Goal: Task Accomplishment & Management: Use online tool/utility

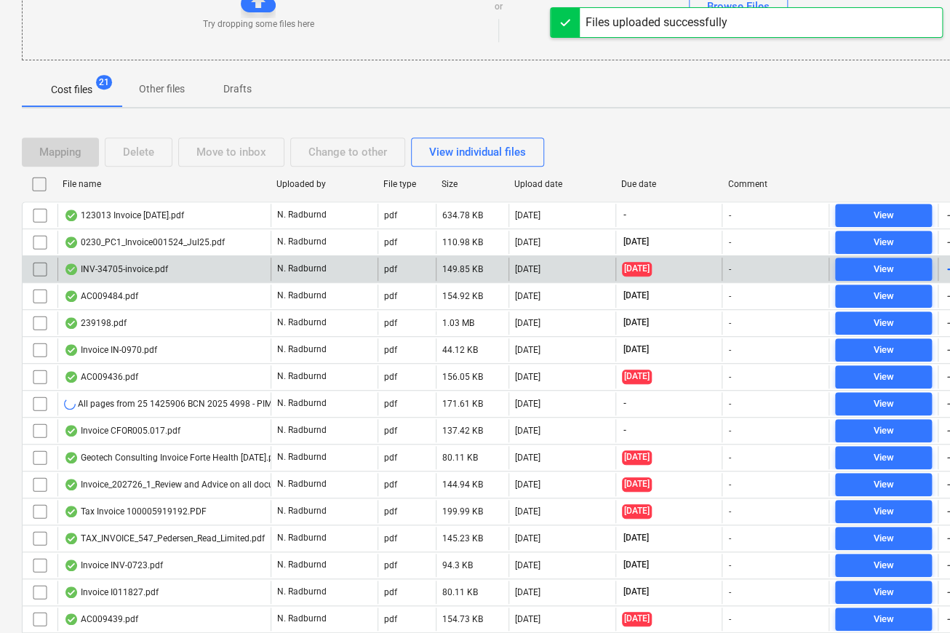
scroll to position [415, 0]
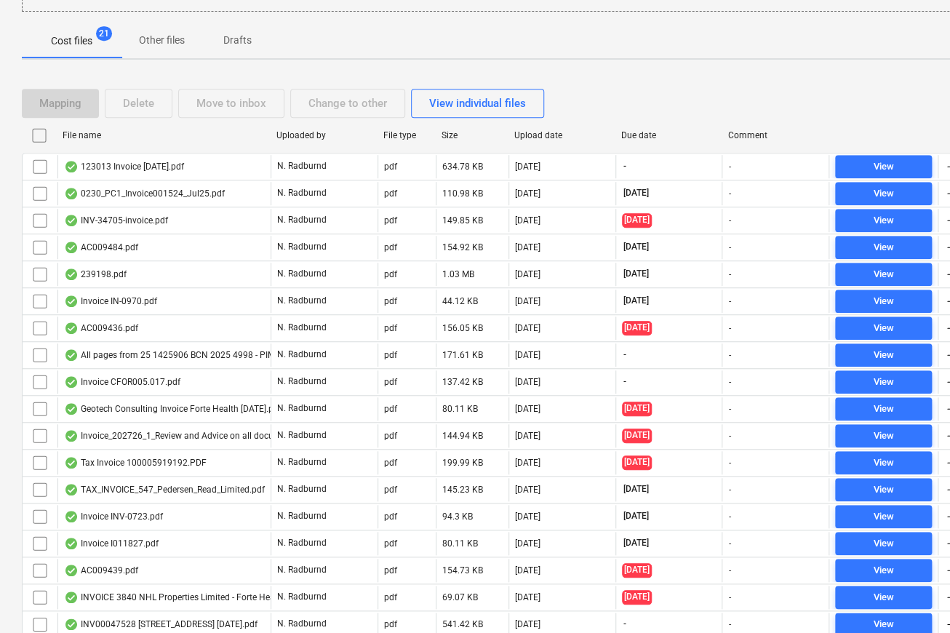
scroll to position [183, 0]
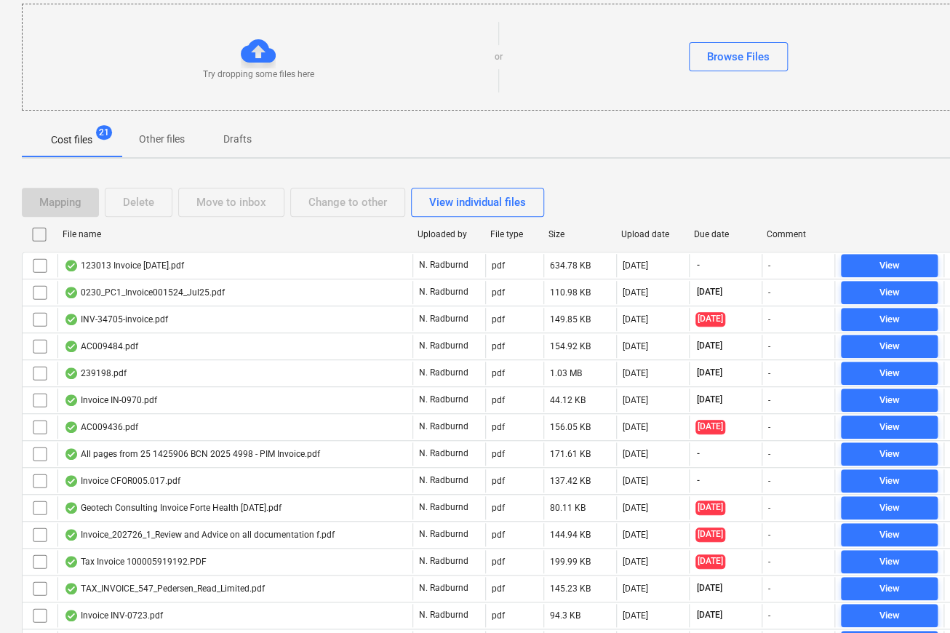
drag, startPoint x: 270, startPoint y: 235, endPoint x: 439, endPoint y: 244, distance: 169.7
click at [425, 244] on div at bounding box center [412, 234] width 26 height 23
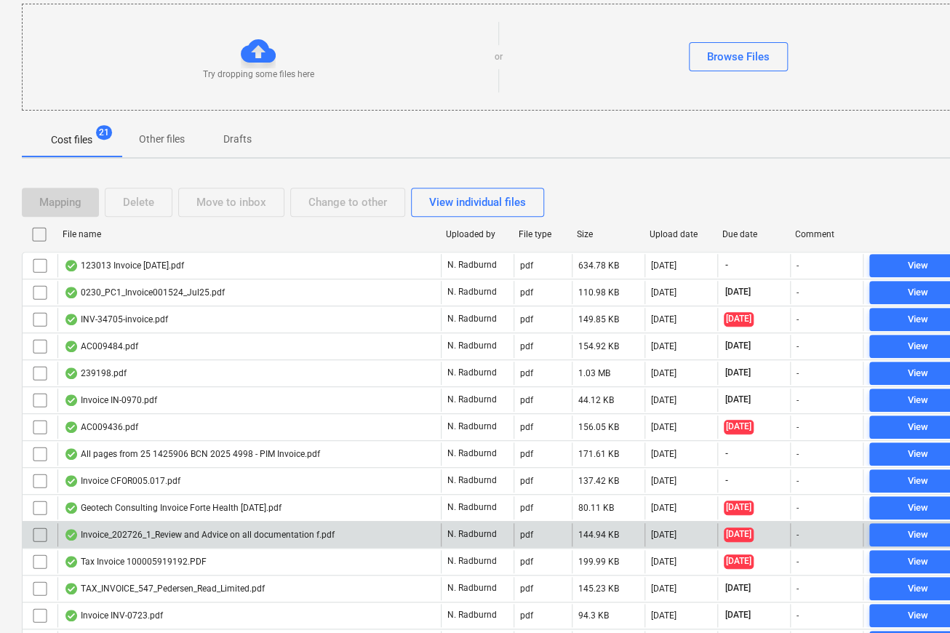
scroll to position [415, 0]
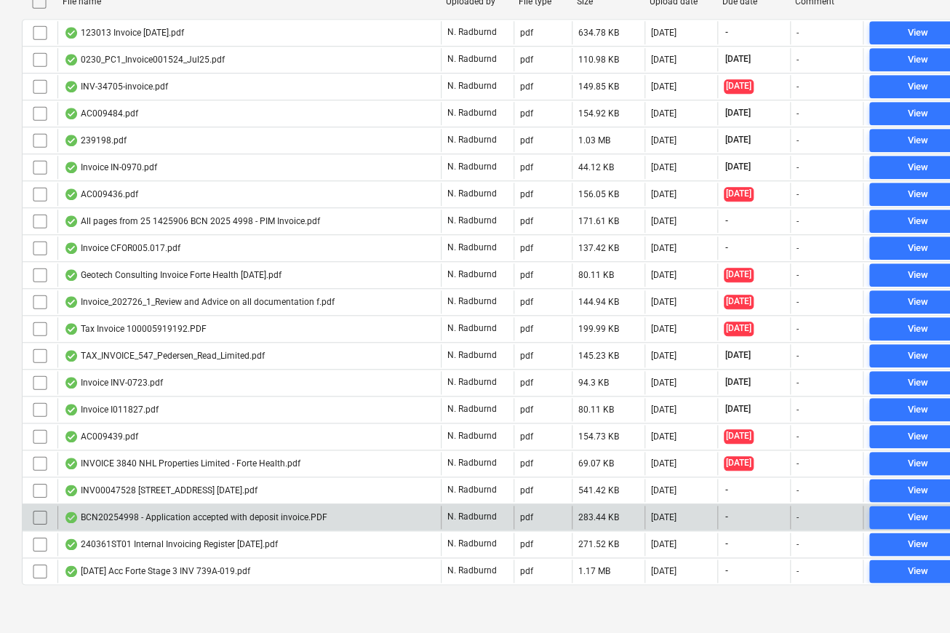
click at [151, 517] on div "BCN20254998 - Application accepted with deposit invoice.PDF" at bounding box center [195, 517] width 263 height 12
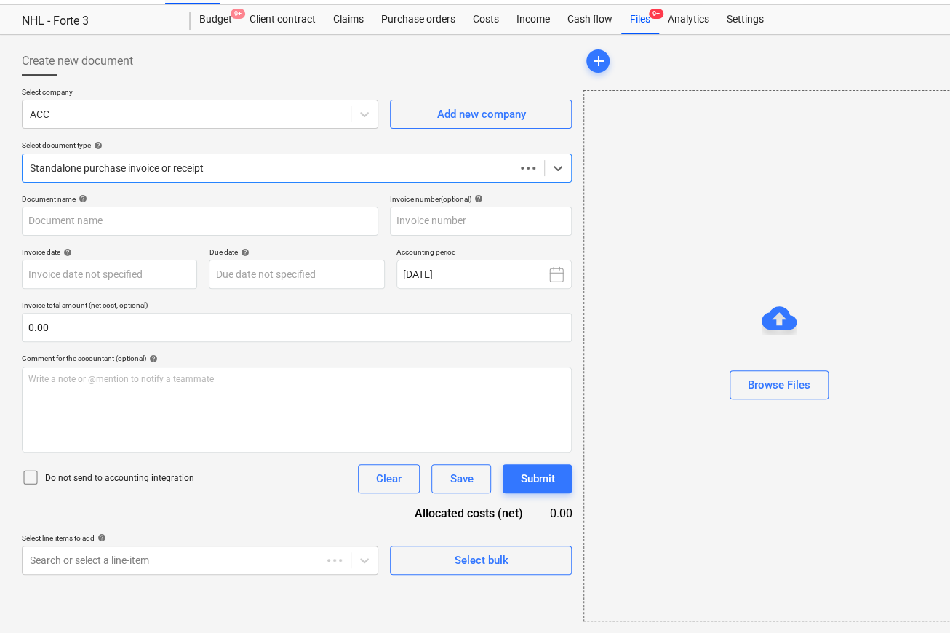
scroll to position [31, 0]
type input "BCN20254998 - Application accepted with deposit invoice.PDF"
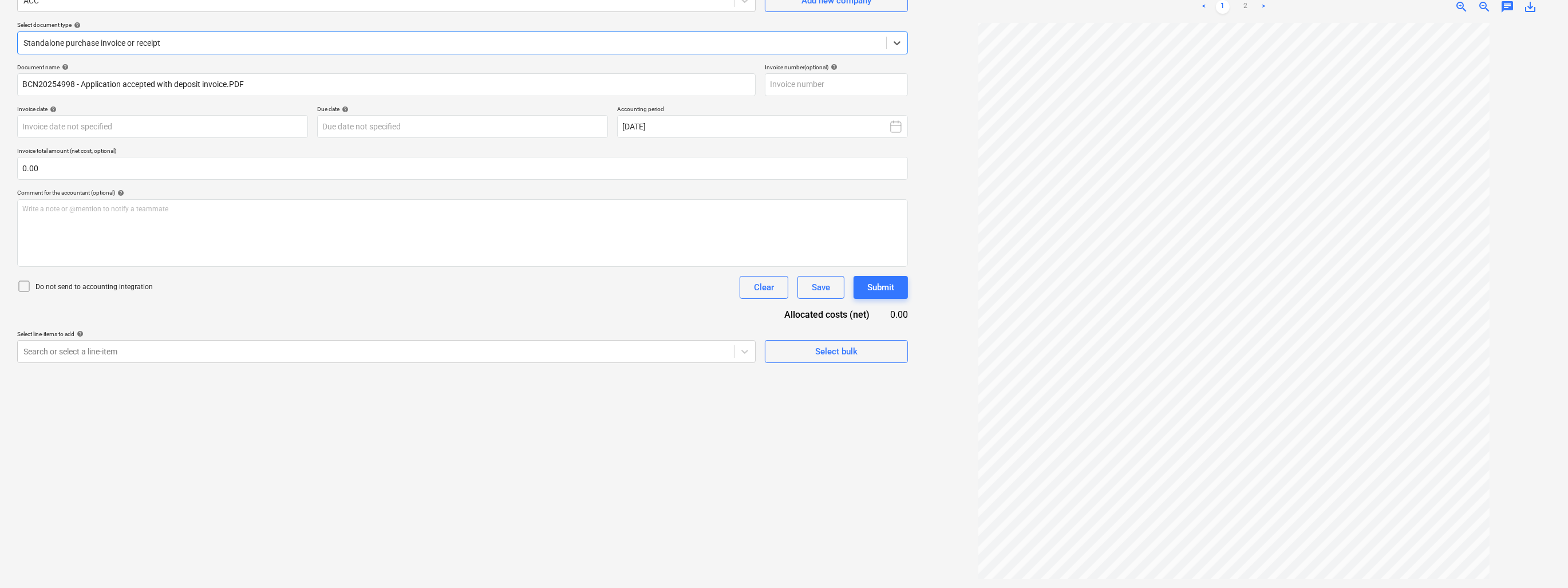
scroll to position [0, 0]
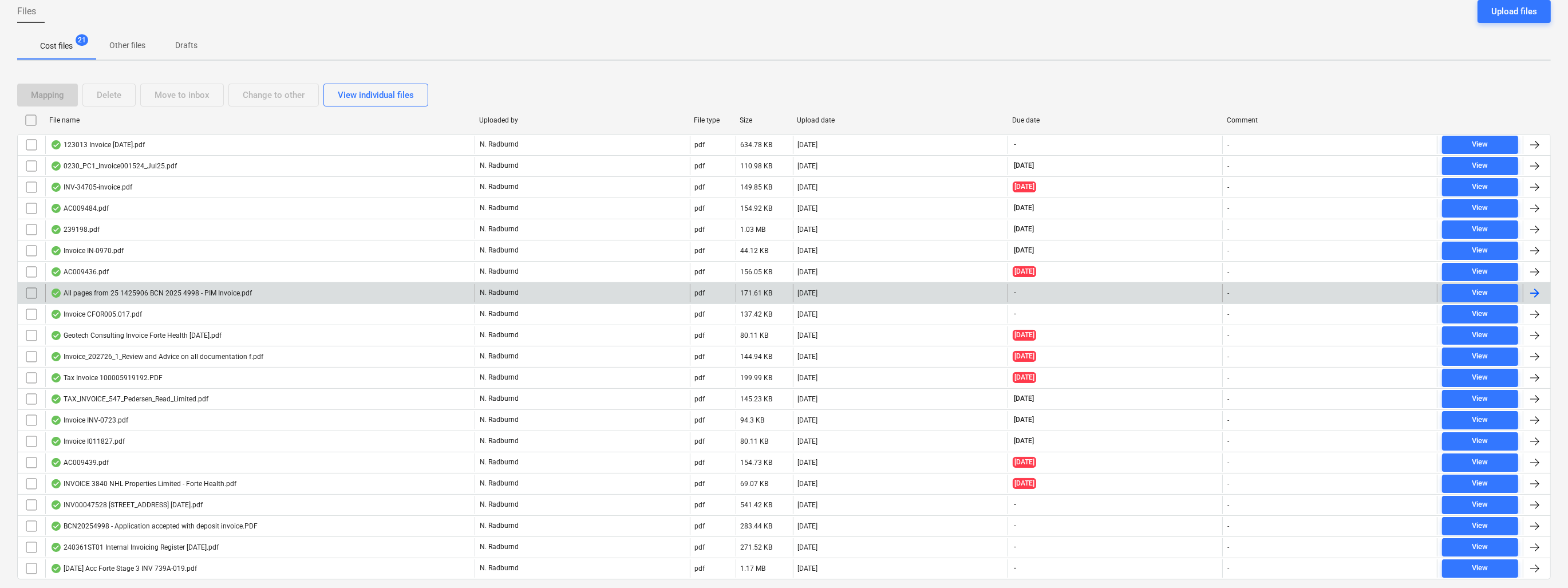
scroll to position [144, 0]
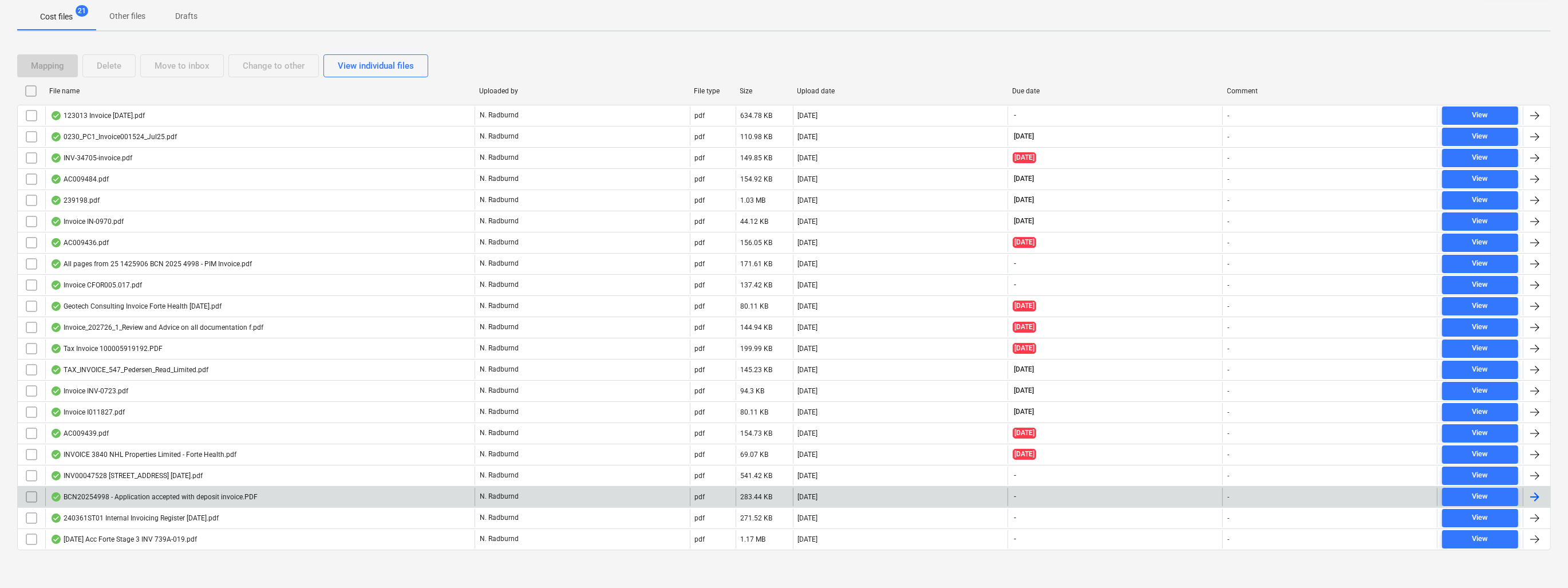
click at [29, 497] on input "checkbox" at bounding box center [31, 497] width 18 height 18
click at [119, 68] on div "Delete" at bounding box center [109, 65] width 24 height 15
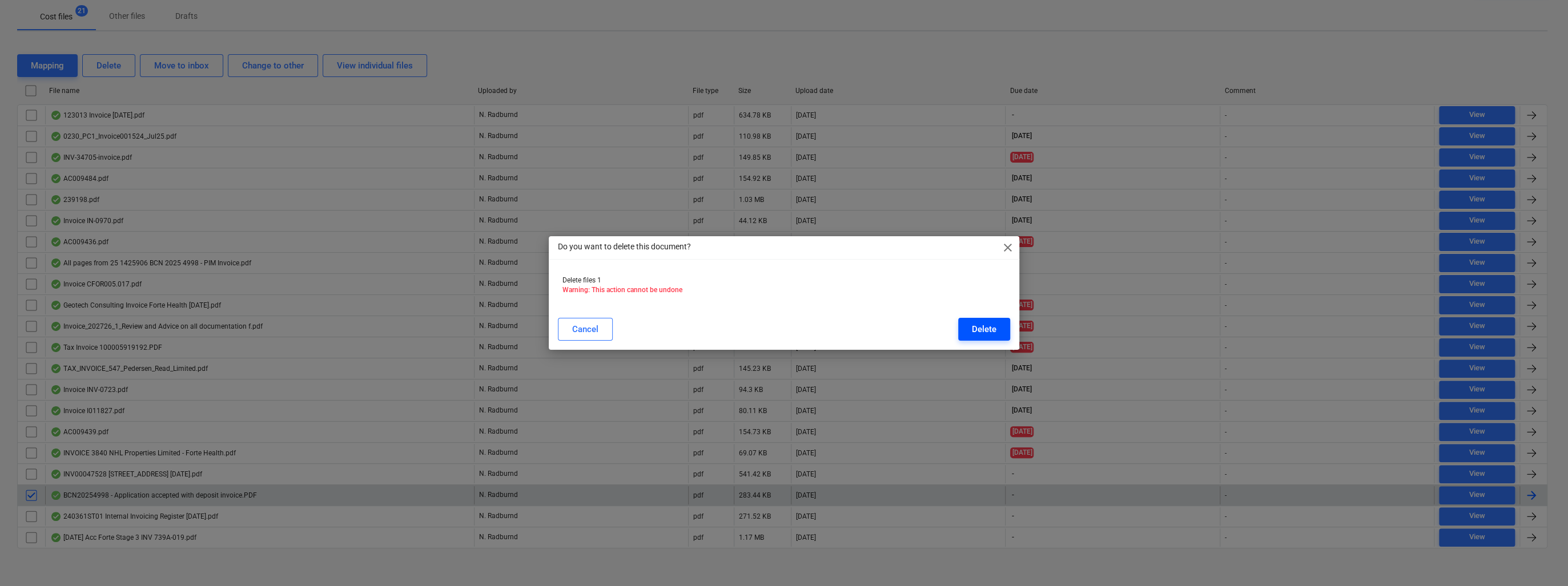
click at [745, 332] on div "Delete" at bounding box center [983, 329] width 24 height 15
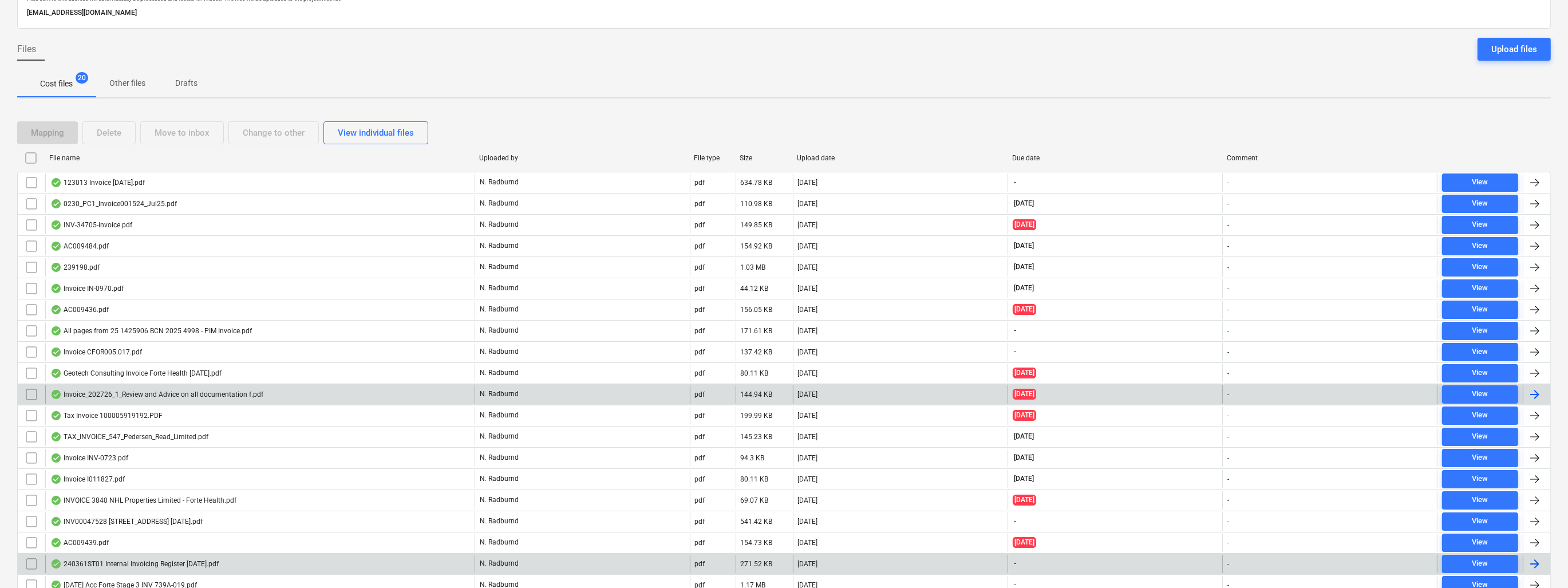
scroll to position [123, 0]
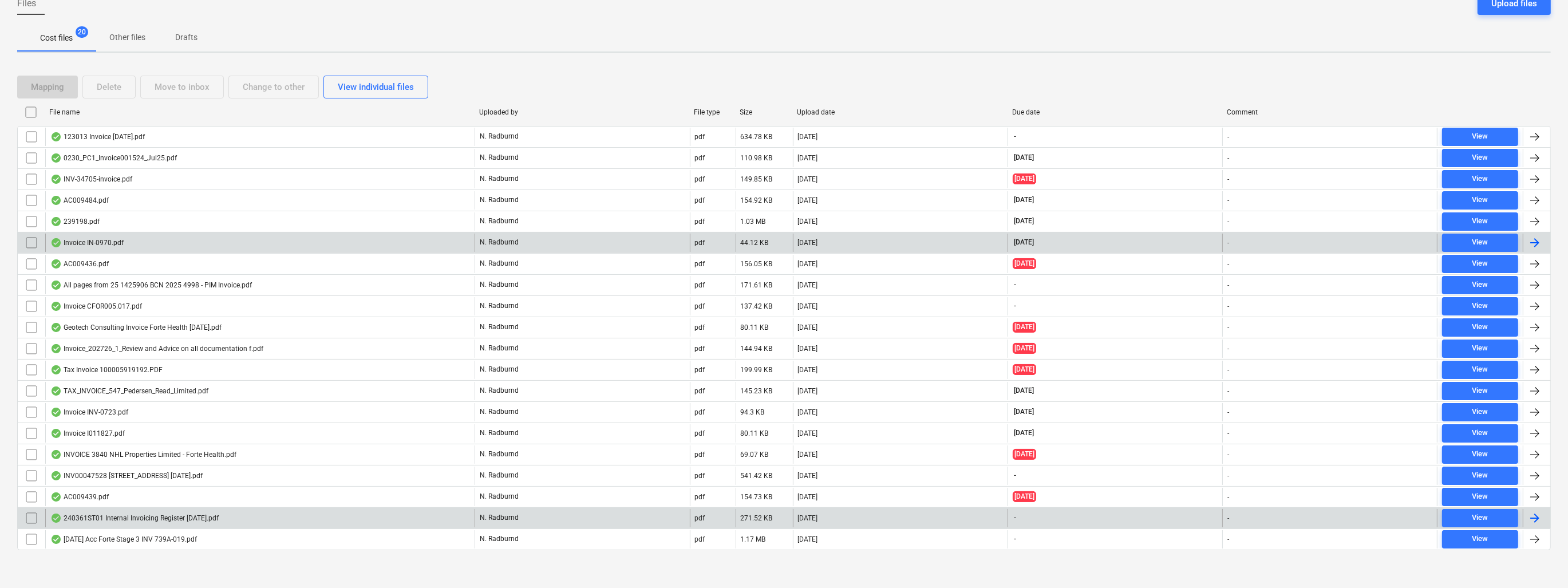
click at [94, 243] on div "Invoice IN-0970.pdf" at bounding box center [87, 243] width 73 height 9
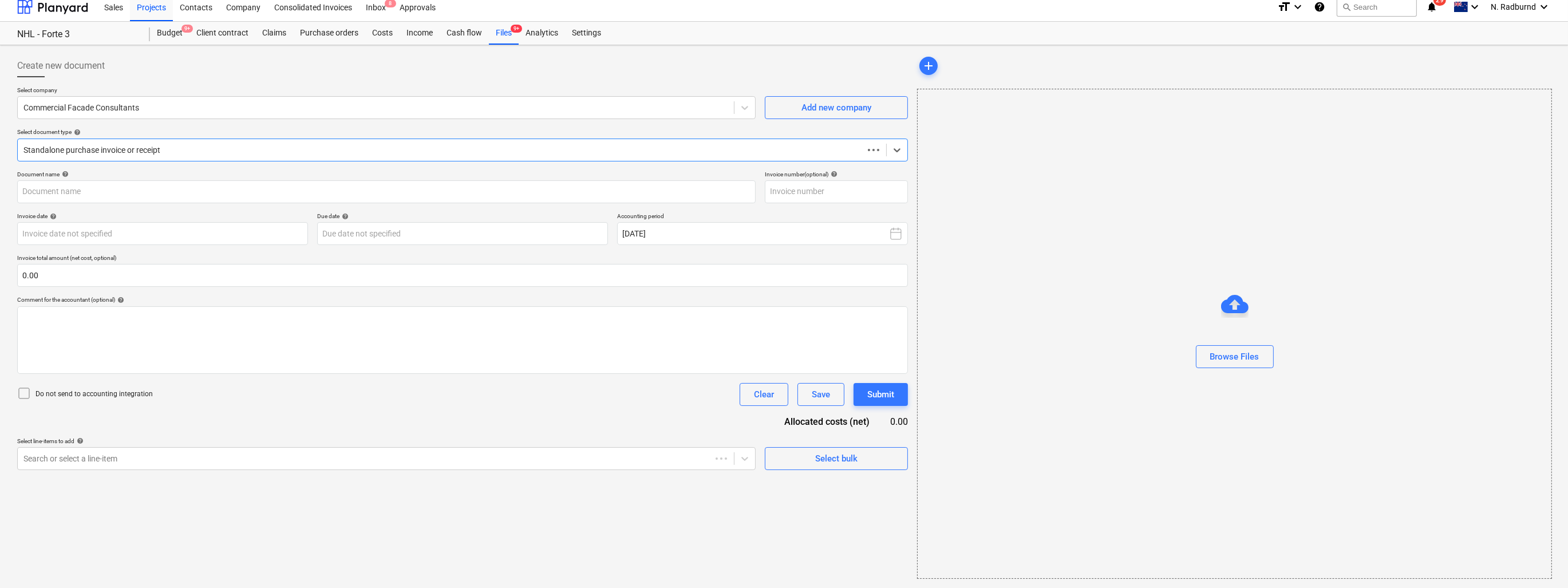
scroll to position [7, 0]
type input "IN-0970"
type input "[DATE]"
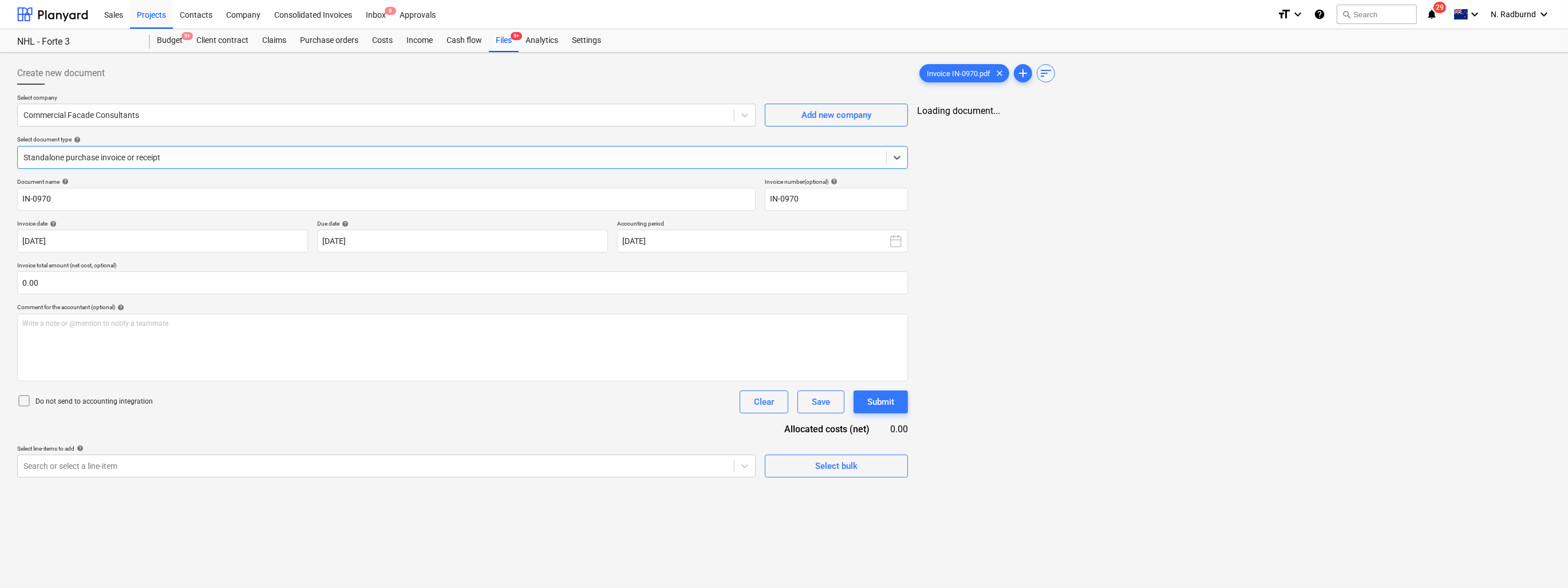
scroll to position [0, 0]
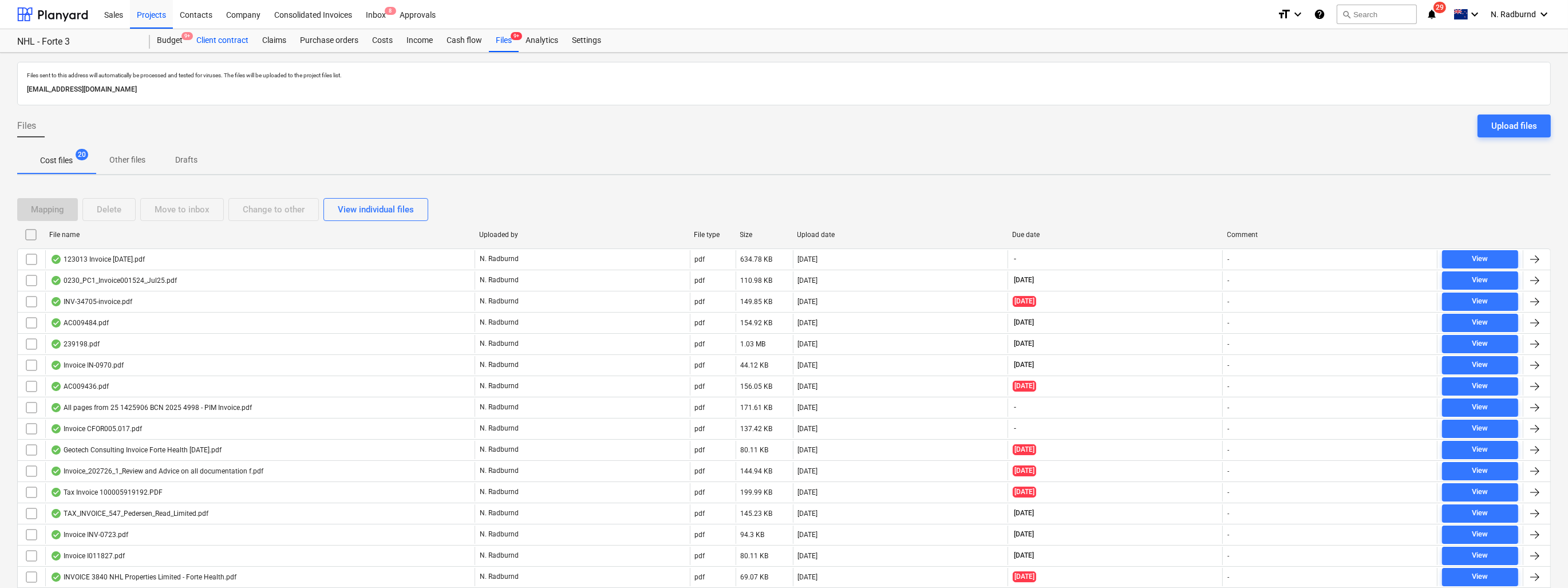
scroll to position [123, 0]
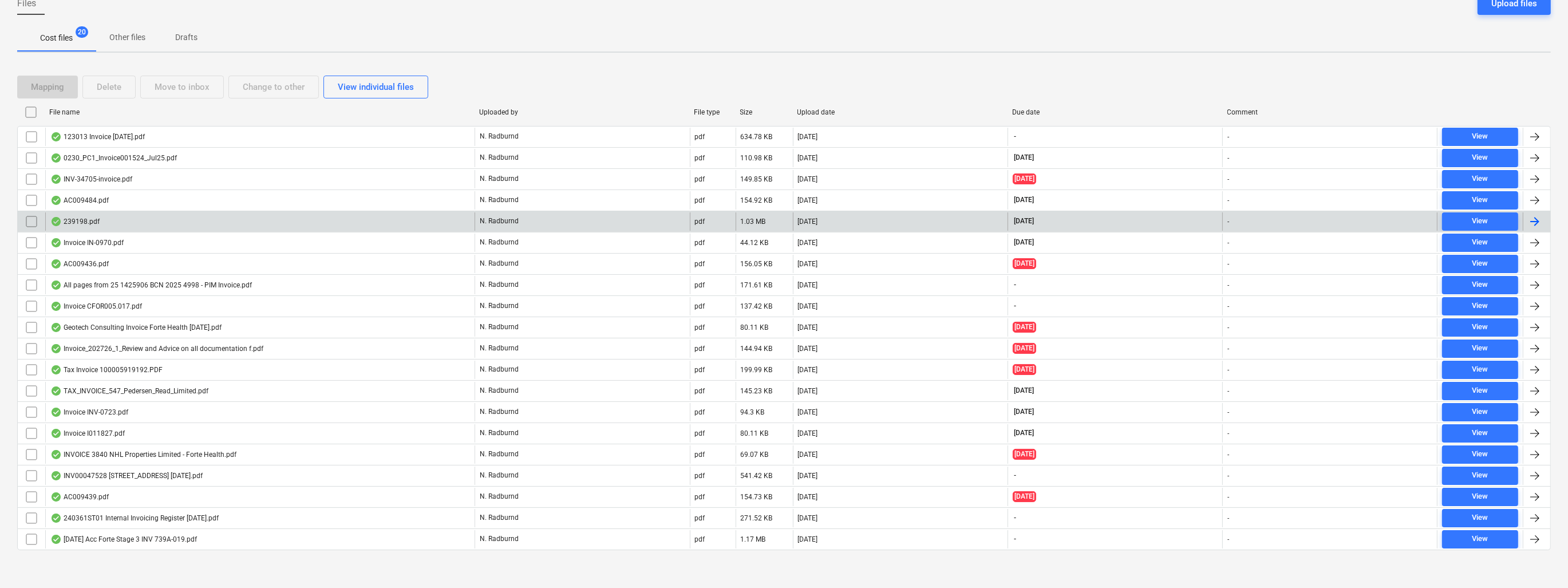
click at [89, 220] on div "239198.pdf" at bounding box center [75, 222] width 50 height 9
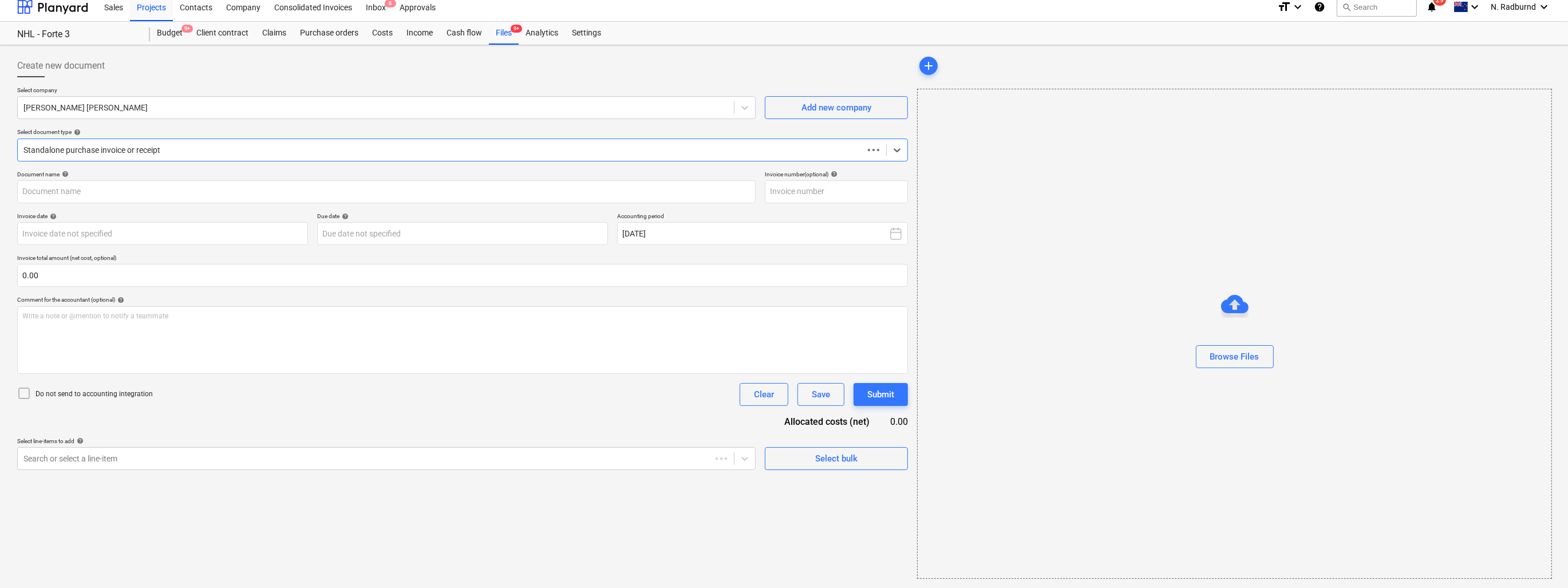
scroll to position [7, 0]
type input "239198"
type input "[DATE]"
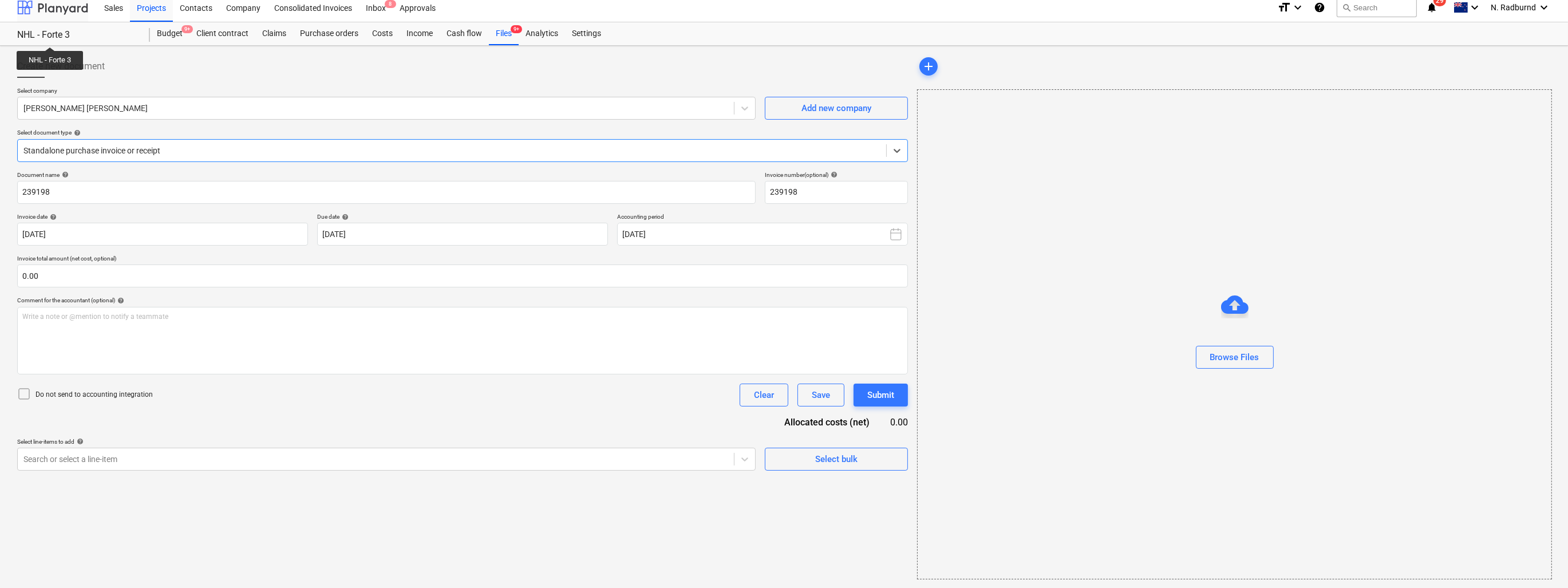
scroll to position [0, 0]
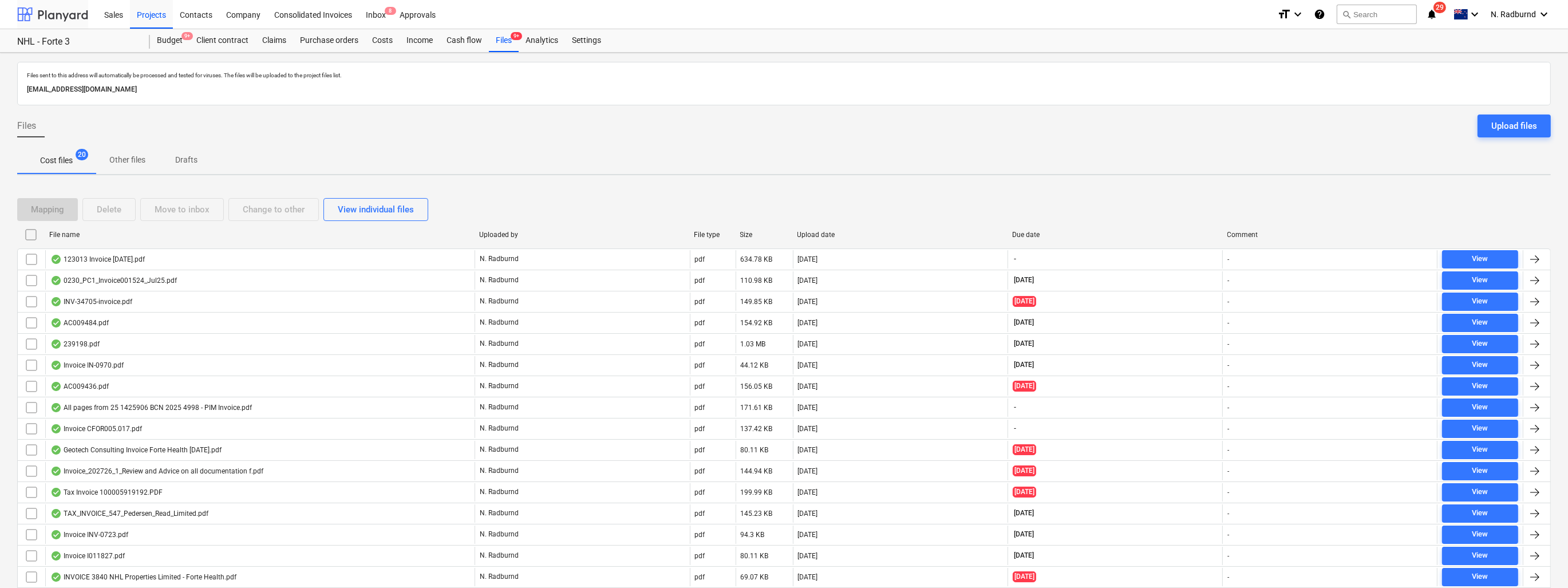
scroll to position [123, 0]
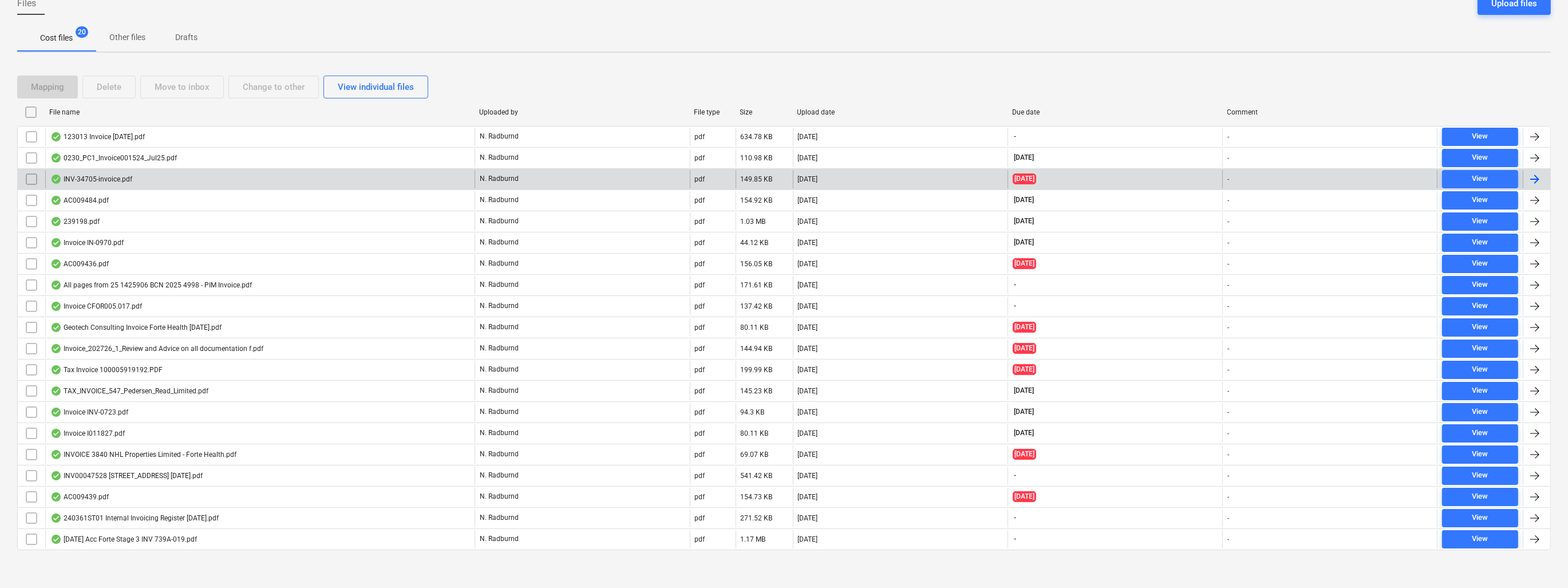
click at [100, 179] on div "INV-34705-invoice.pdf" at bounding box center [91, 179] width 82 height 9
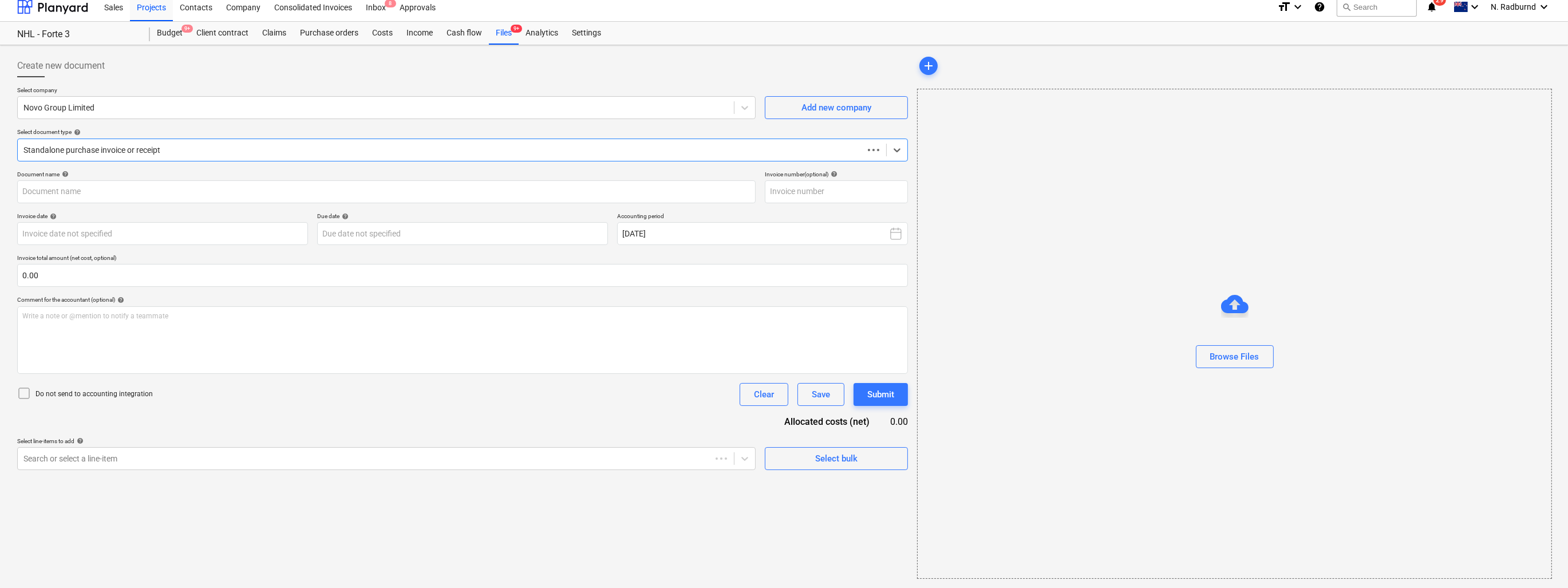
scroll to position [7, 0]
type input "INV-34705"
type input "[DATE]"
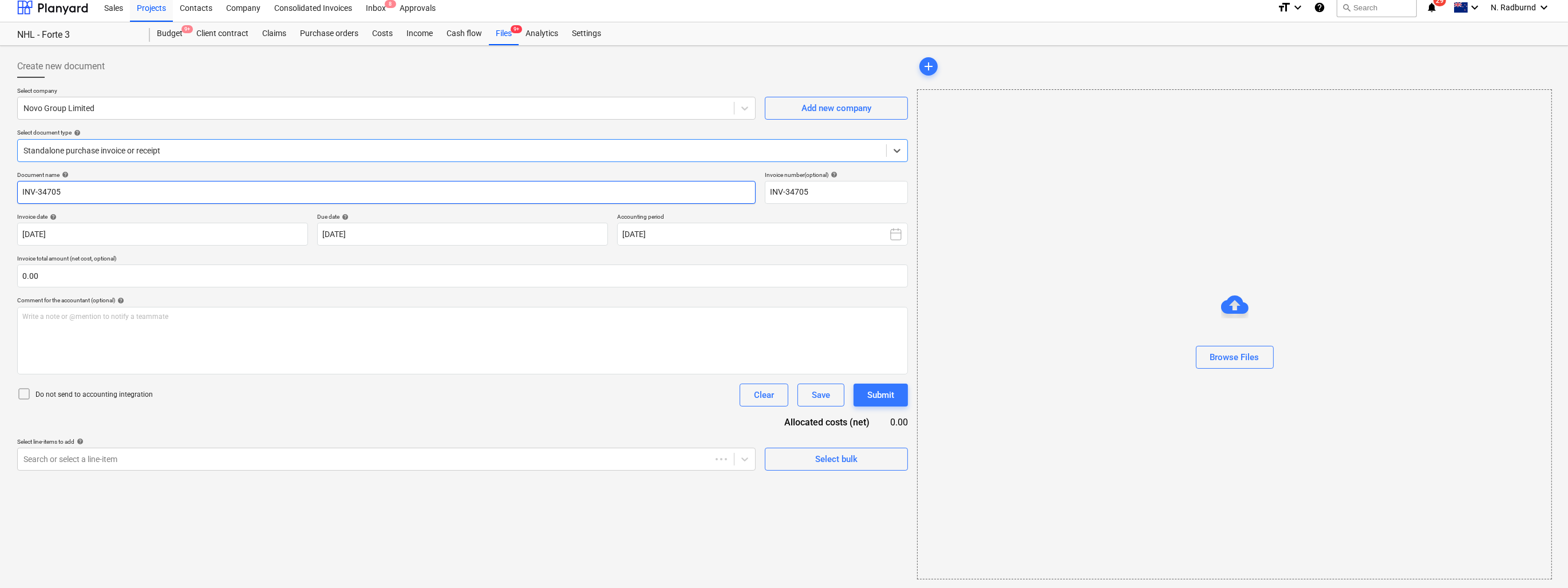
scroll to position [0, 0]
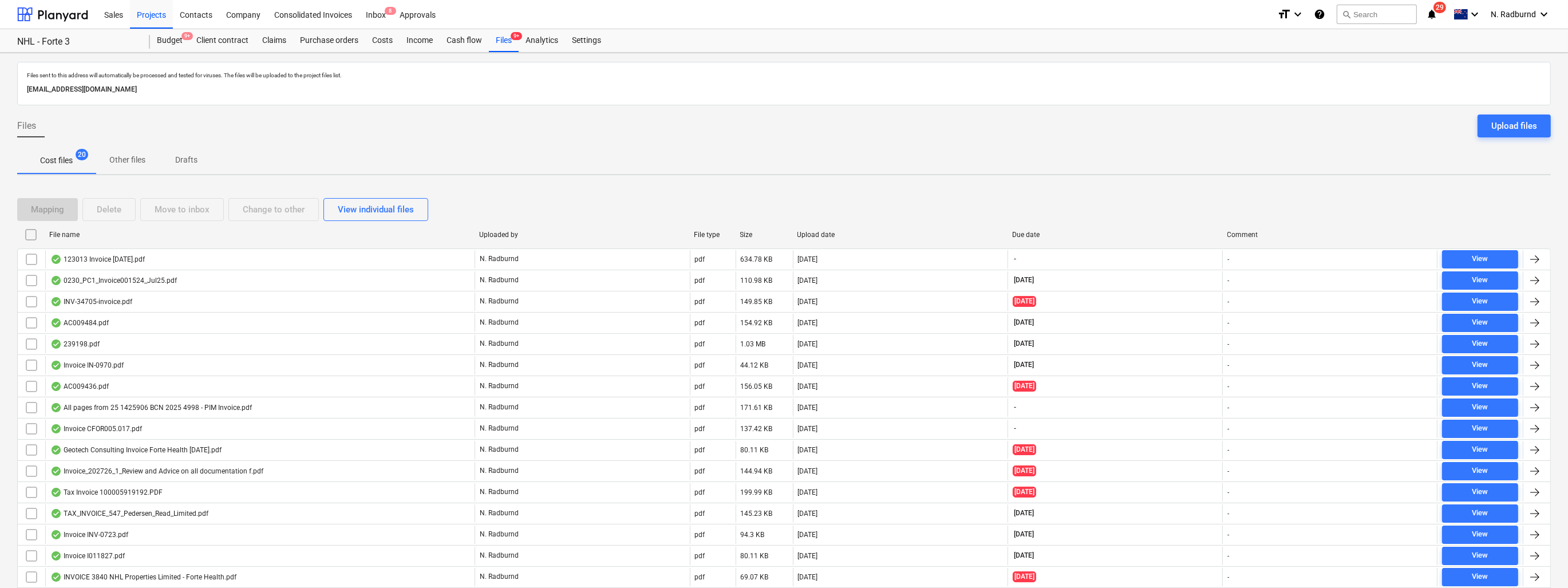
scroll to position [123, 0]
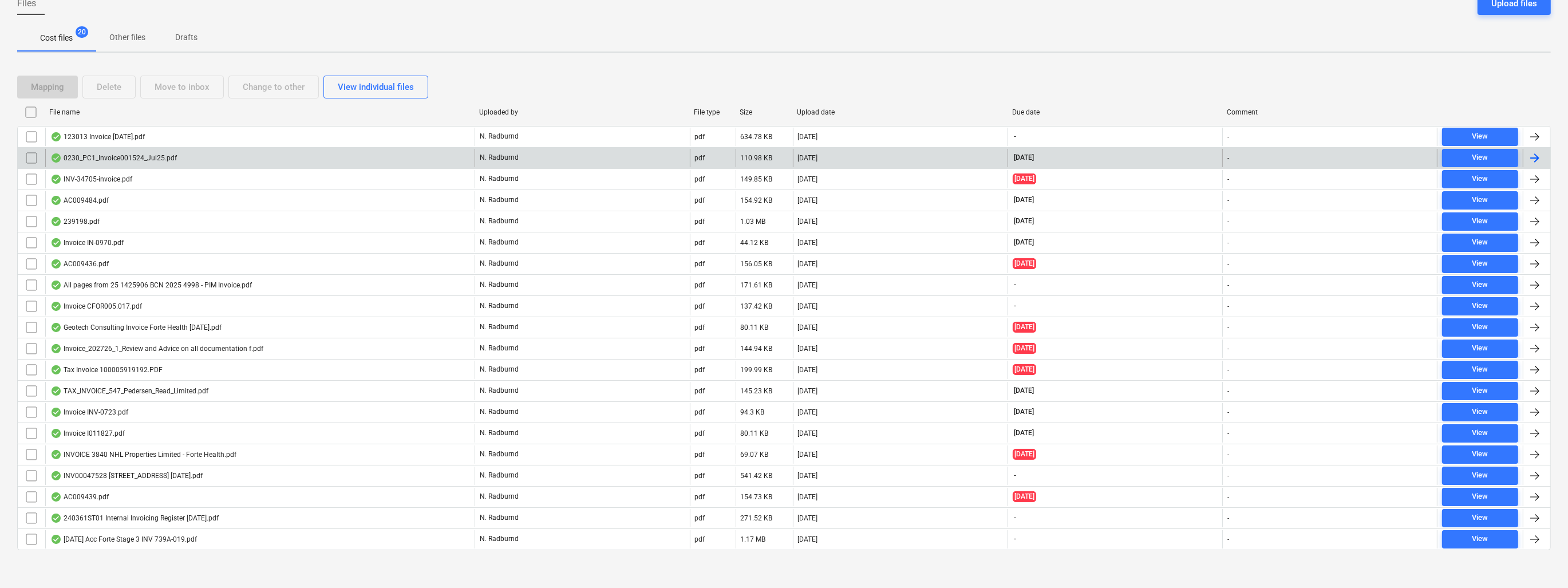
click at [135, 159] on div "0230_PC1_Invoice001524_Jul25.pdf" at bounding box center [113, 158] width 127 height 9
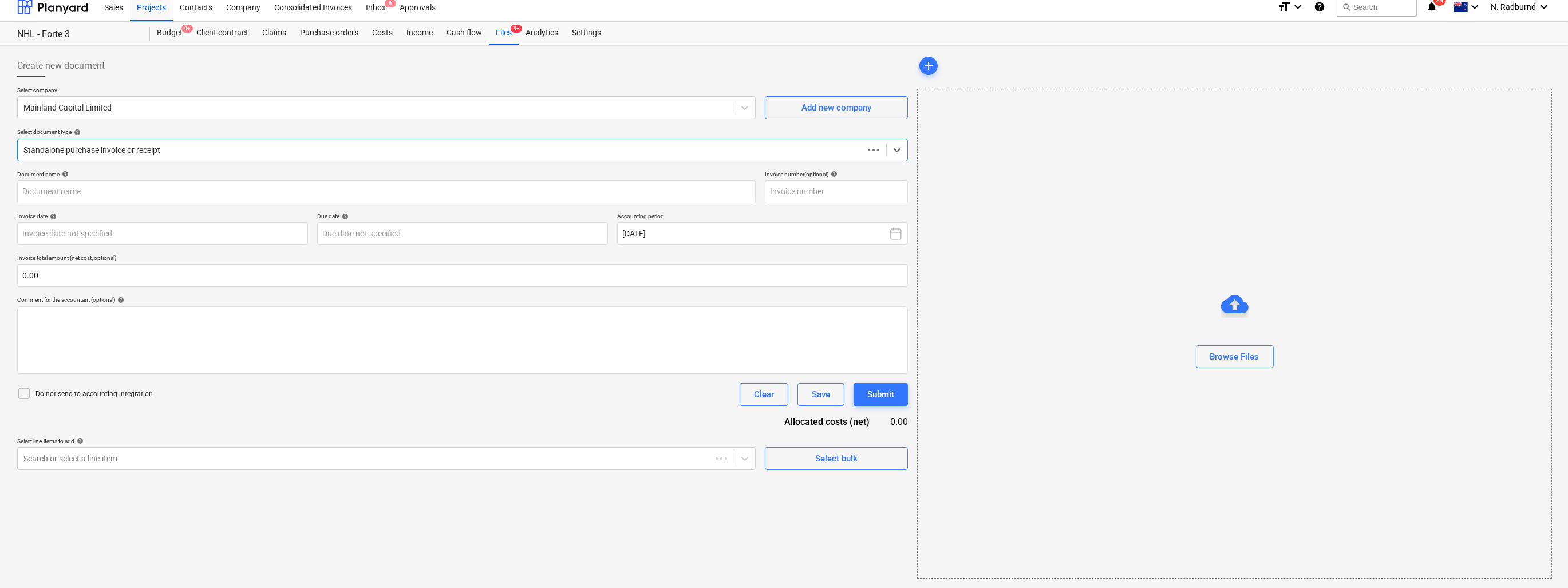
scroll to position [7, 0]
type input "001524"
type input "[DATE]"
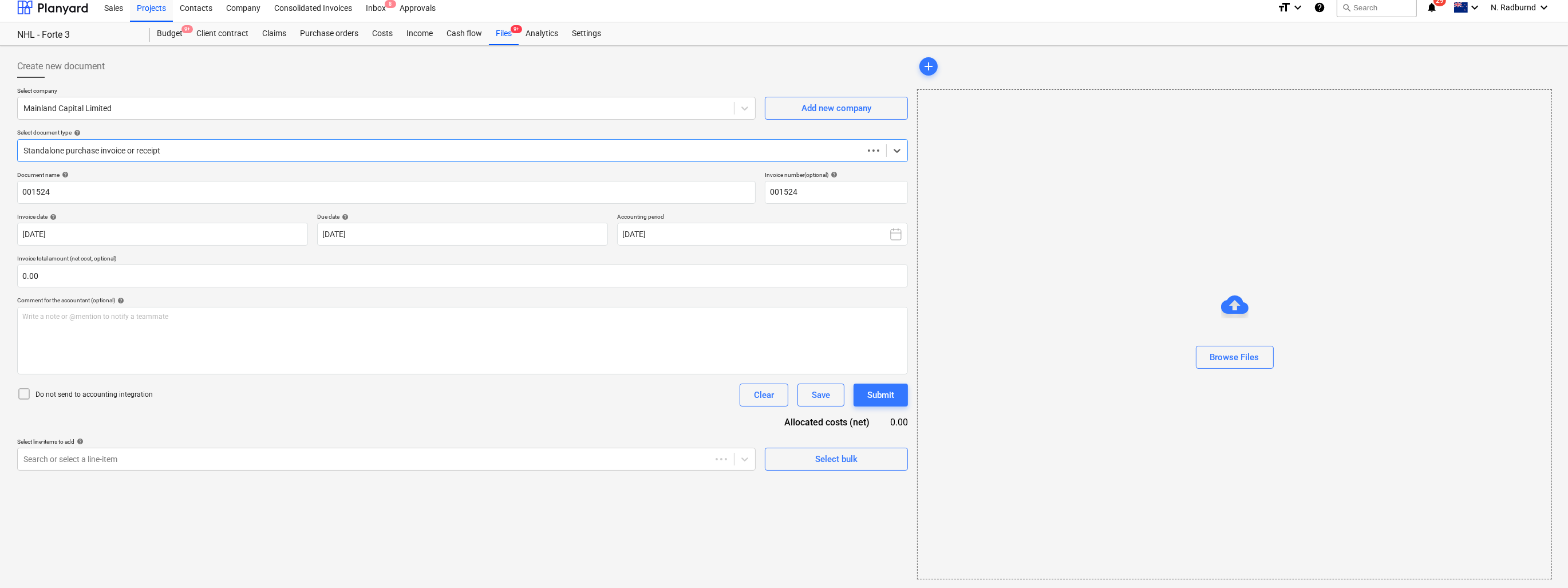
scroll to position [0, 0]
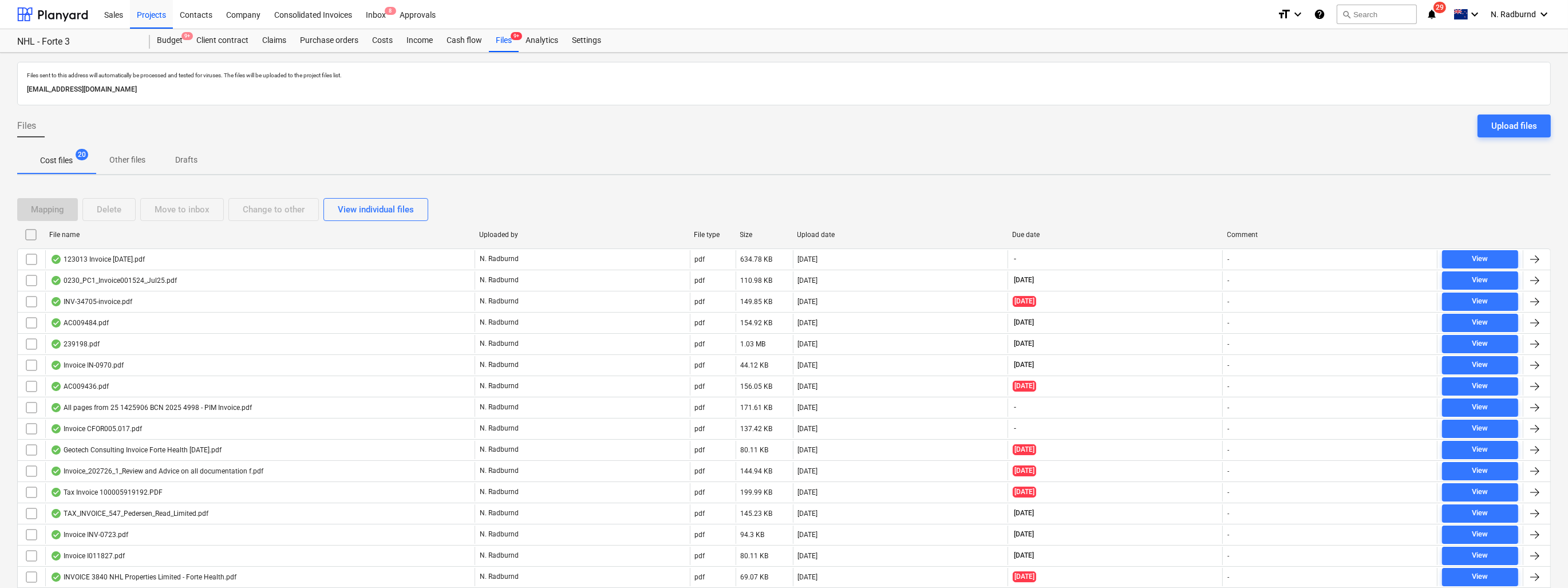
scroll to position [123, 0]
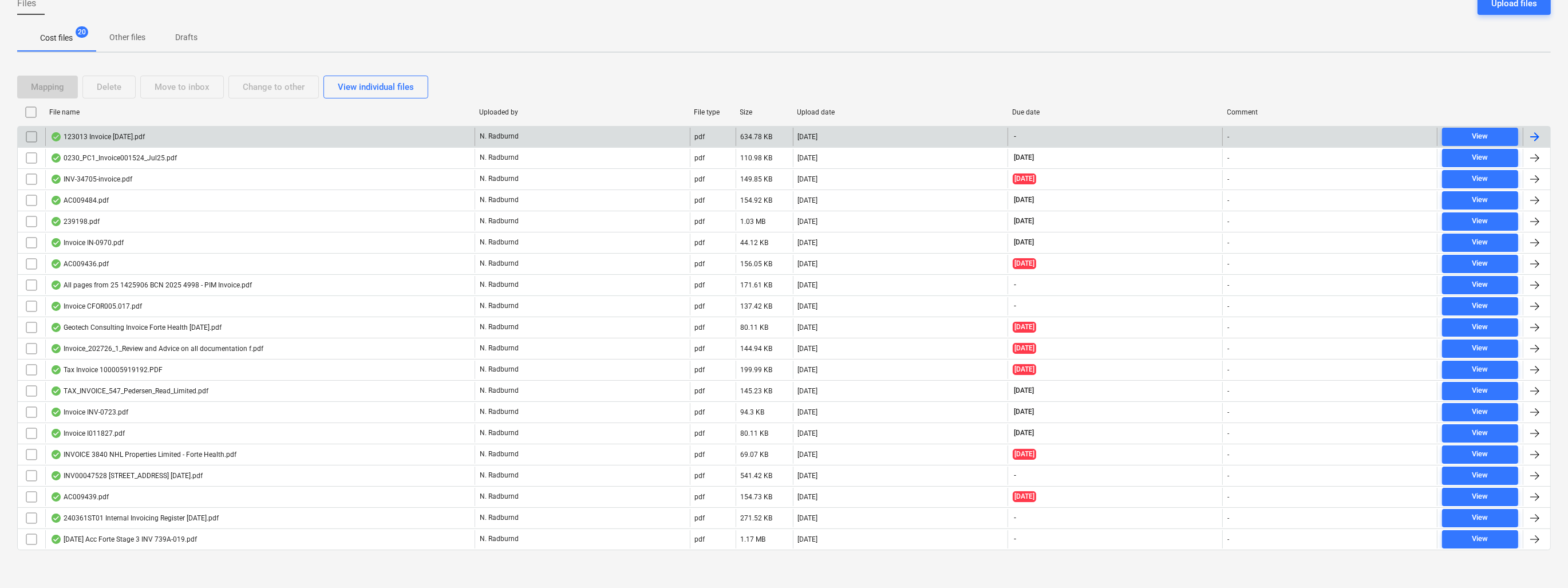
click at [121, 134] on div "123013 Invoice [DATE].pdf" at bounding box center [98, 137] width 94 height 9
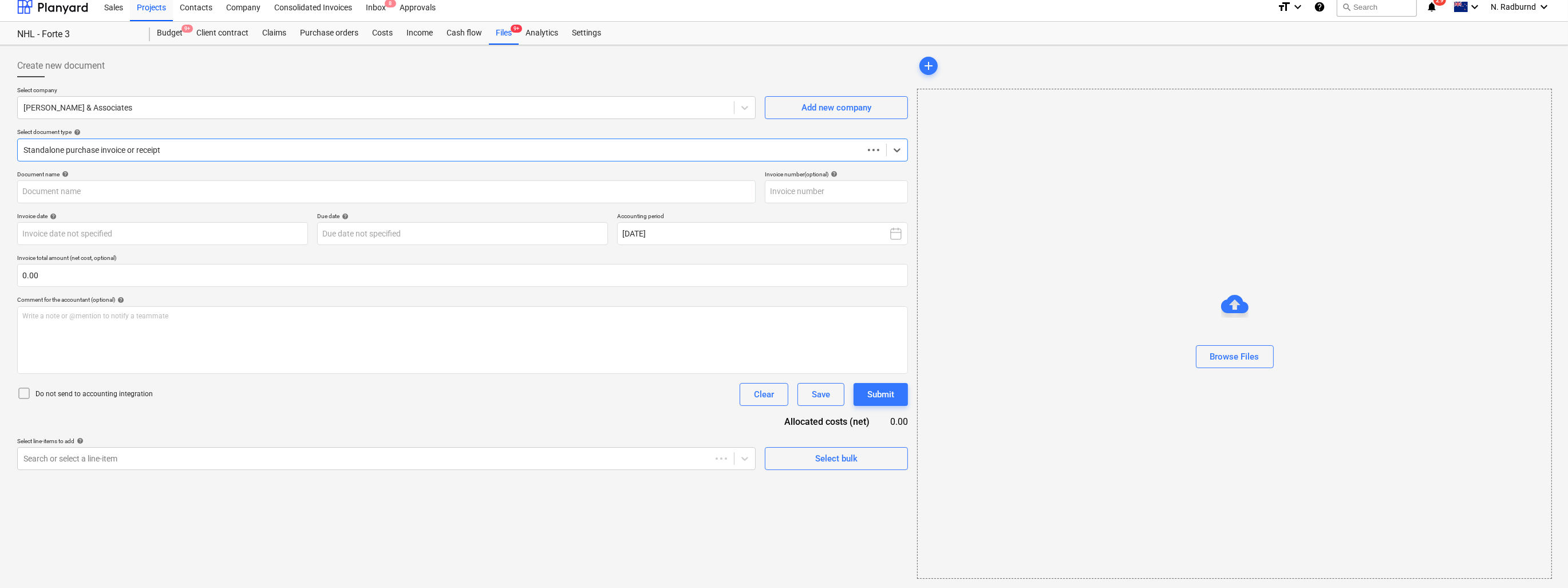
scroll to position [7, 0]
type input "123013"
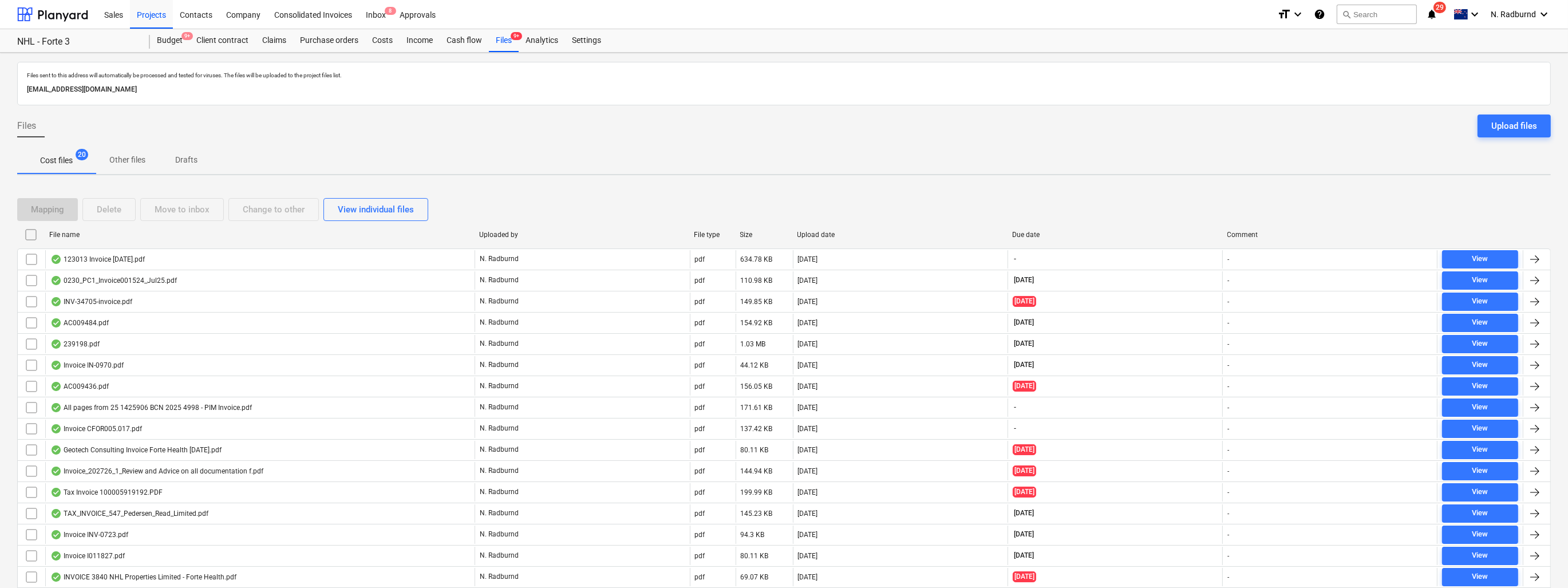
scroll to position [123, 0]
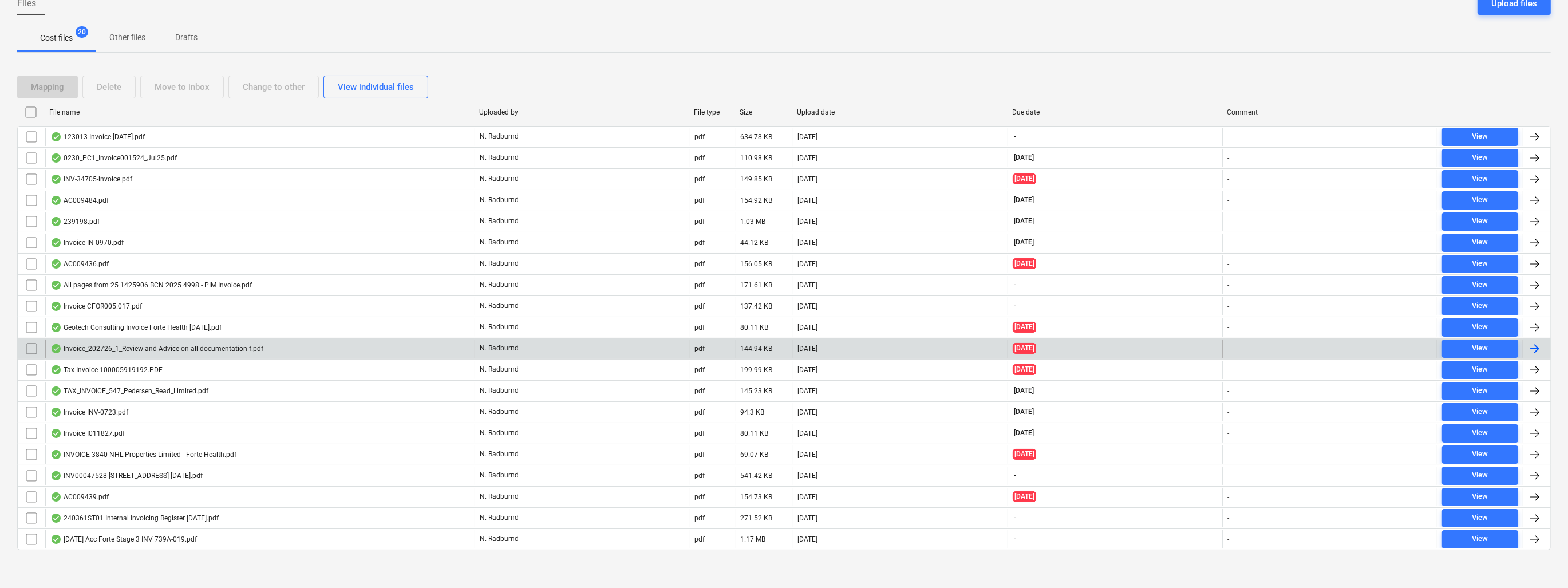
click at [167, 348] on div "Invoice_202726_1_Review and Advice on all documentation f.pdf" at bounding box center [157, 349] width 213 height 9
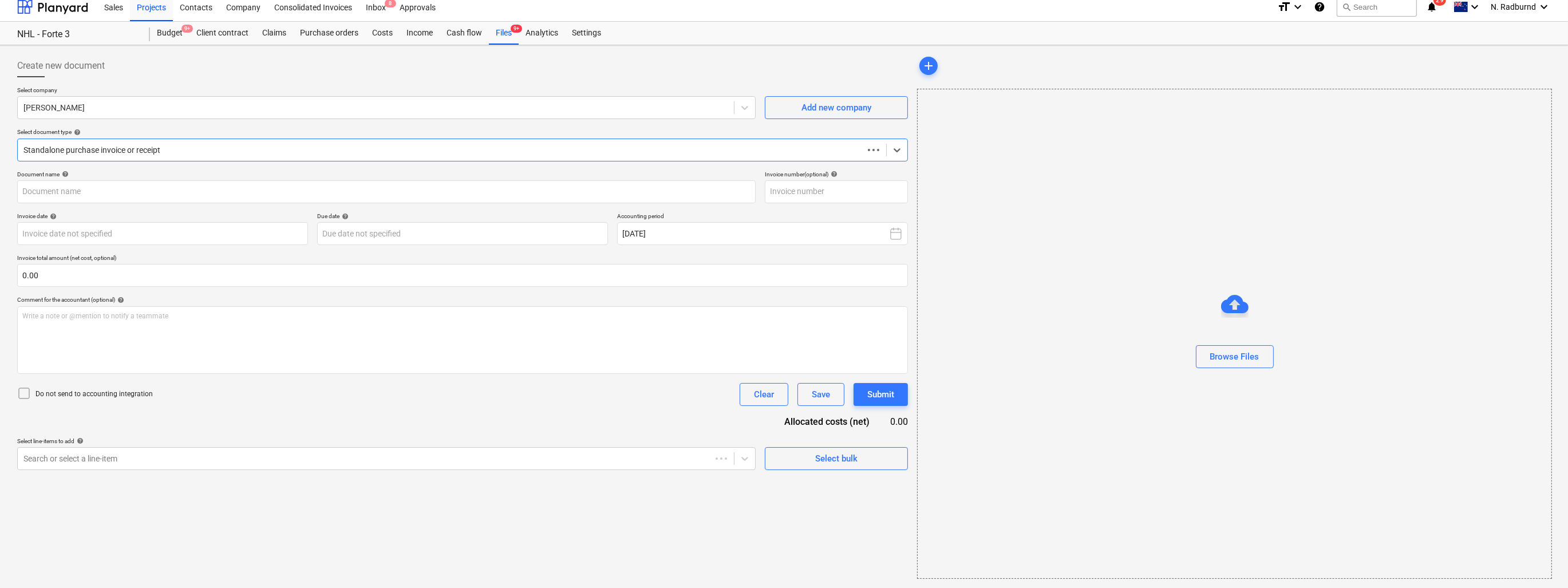
scroll to position [7, 0]
type input "202726"
type input "[DATE]"
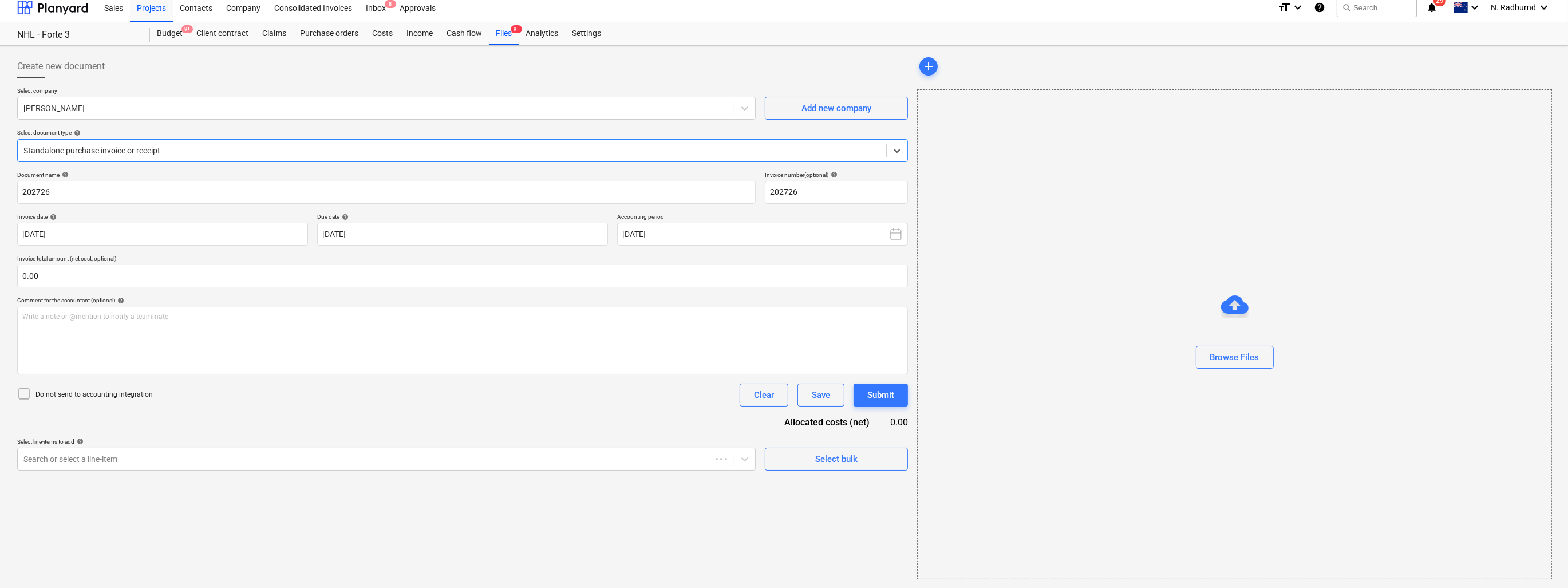
scroll to position [0, 0]
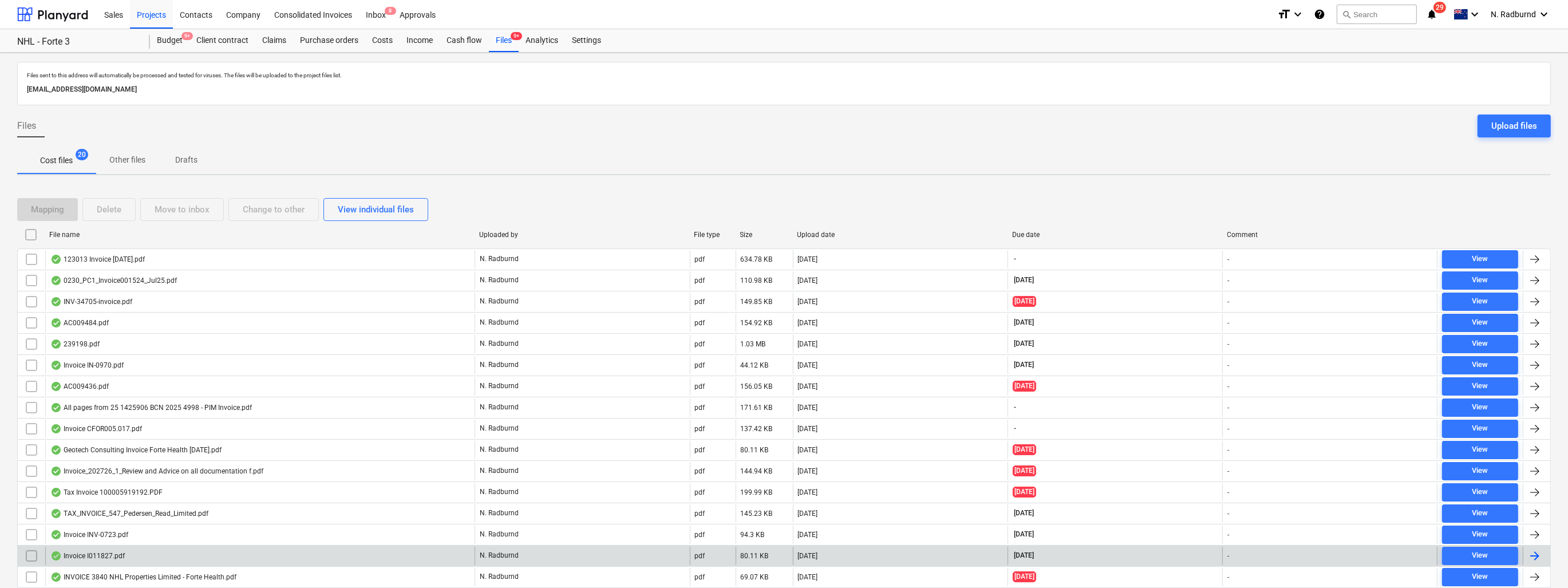
scroll to position [123, 0]
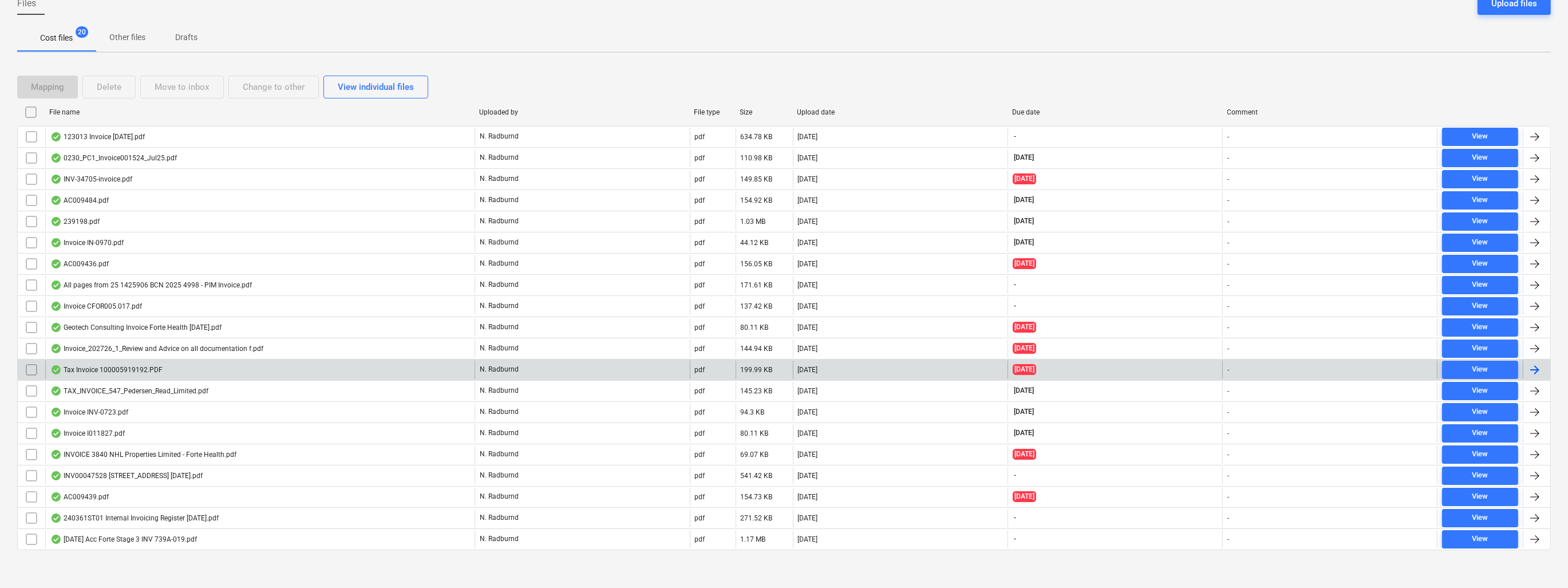
click at [142, 367] on div "Tax Invoice 100005919192.PDF" at bounding box center [106, 370] width 113 height 9
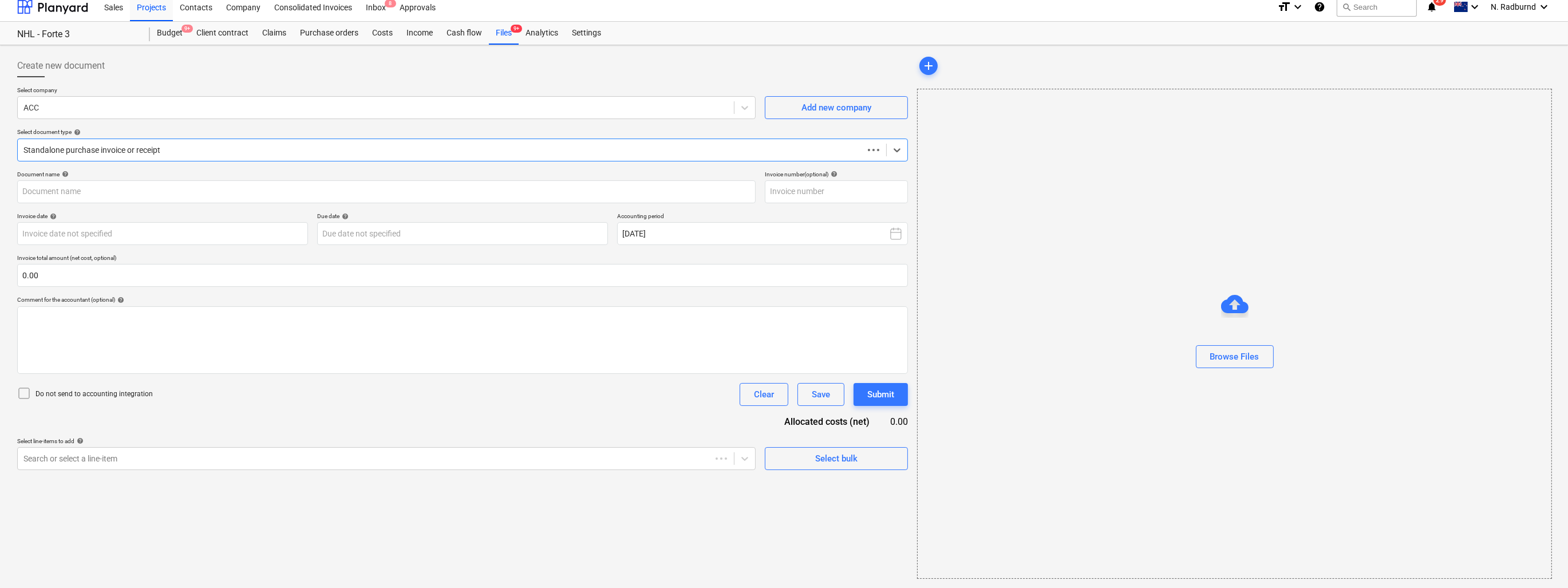
scroll to position [7, 0]
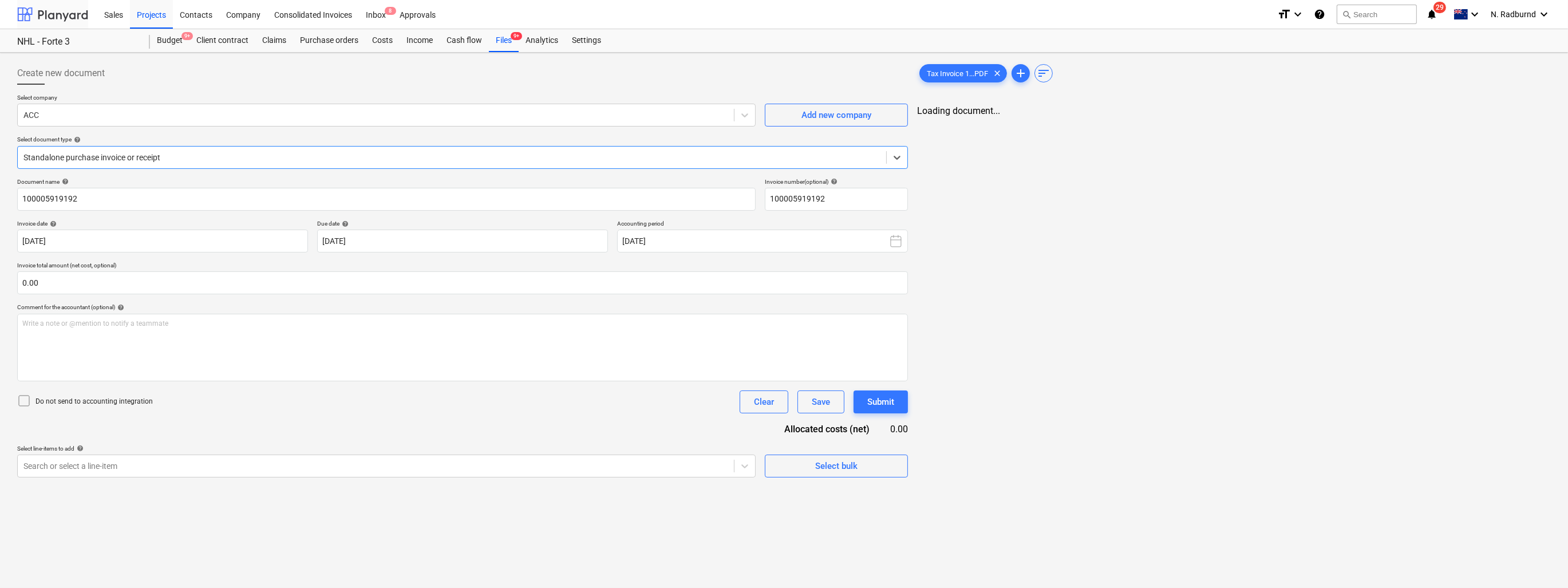
type input "100005919192"
type input "[DATE]"
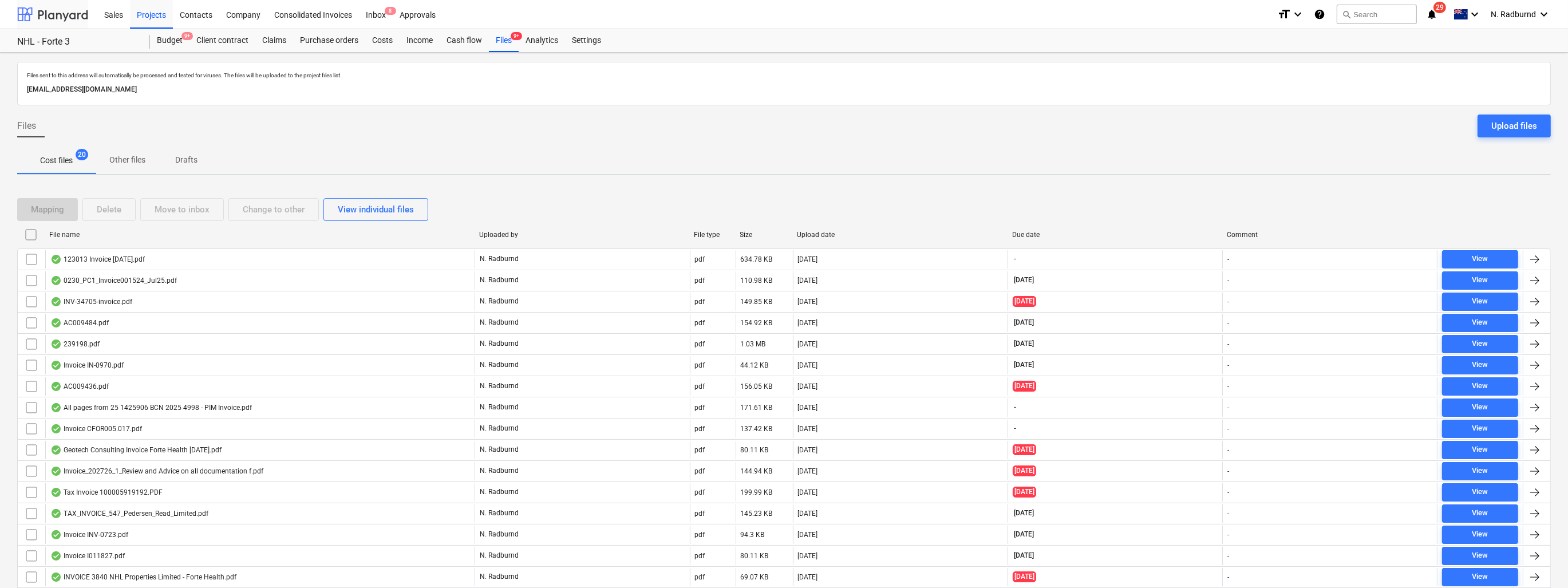
scroll to position [123, 0]
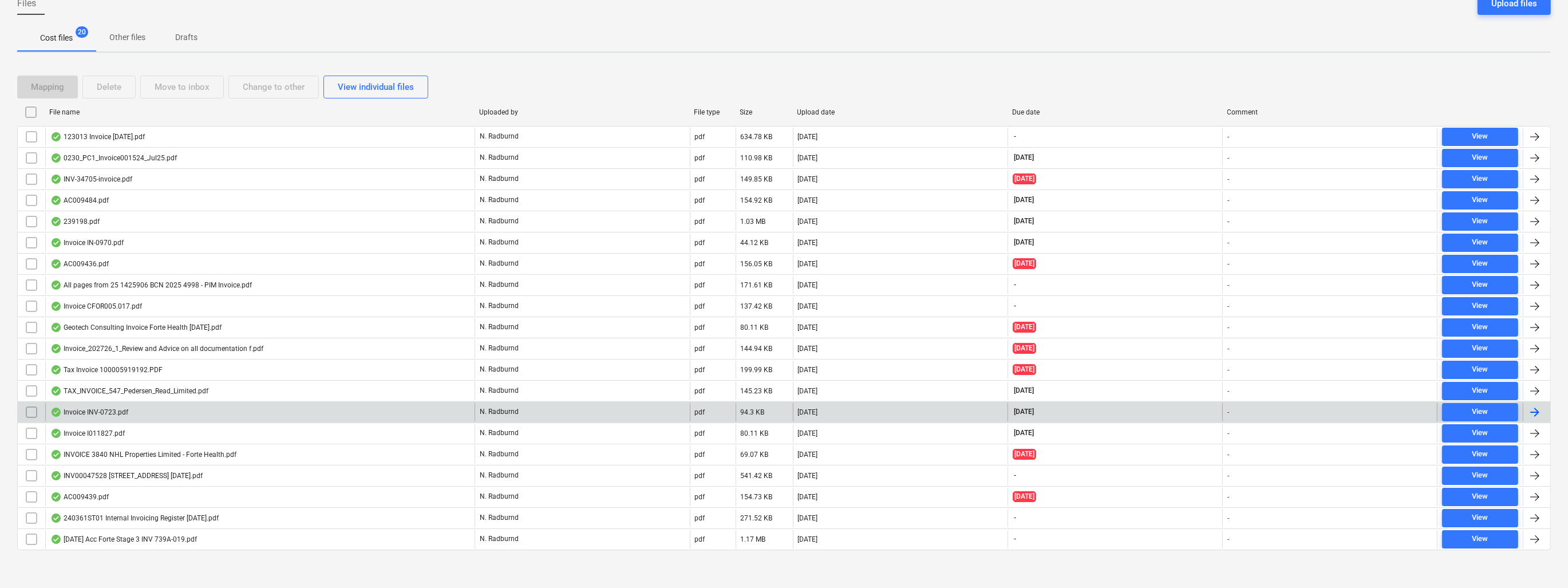
click at [111, 411] on div "Invoice INV-0723.pdf" at bounding box center [89, 412] width 78 height 9
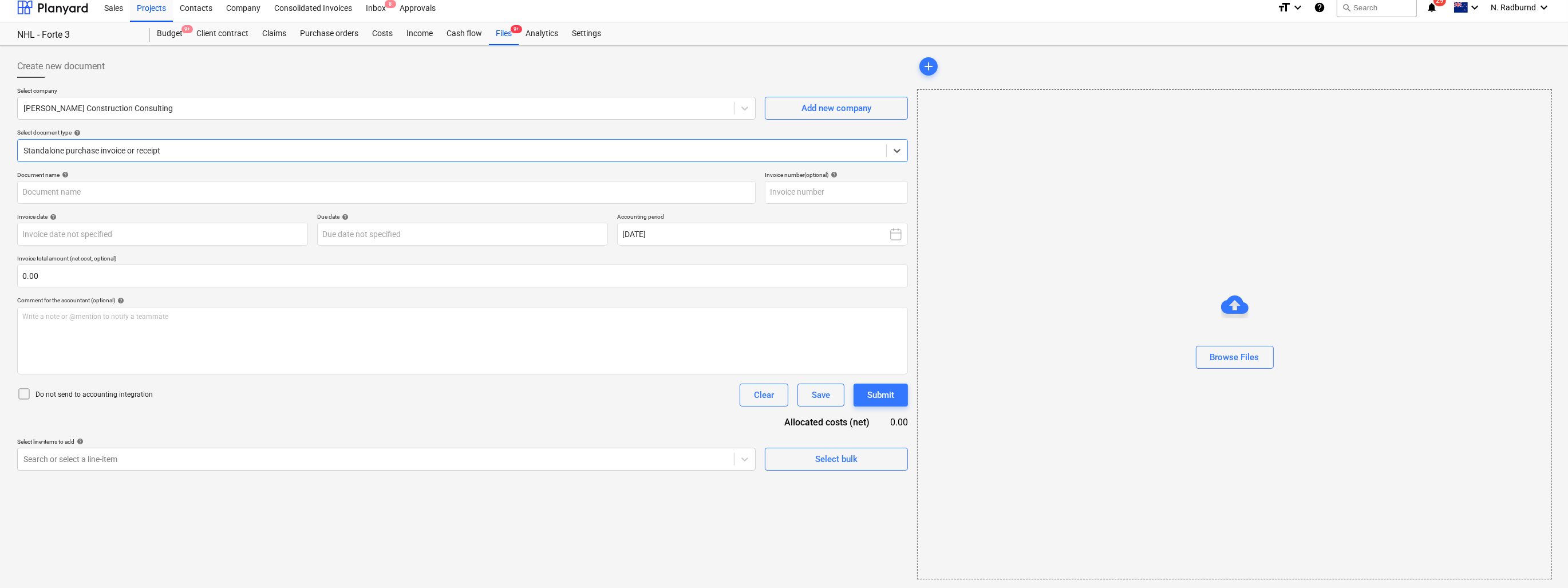
type input "INV-0723"
type input "[DATE]"
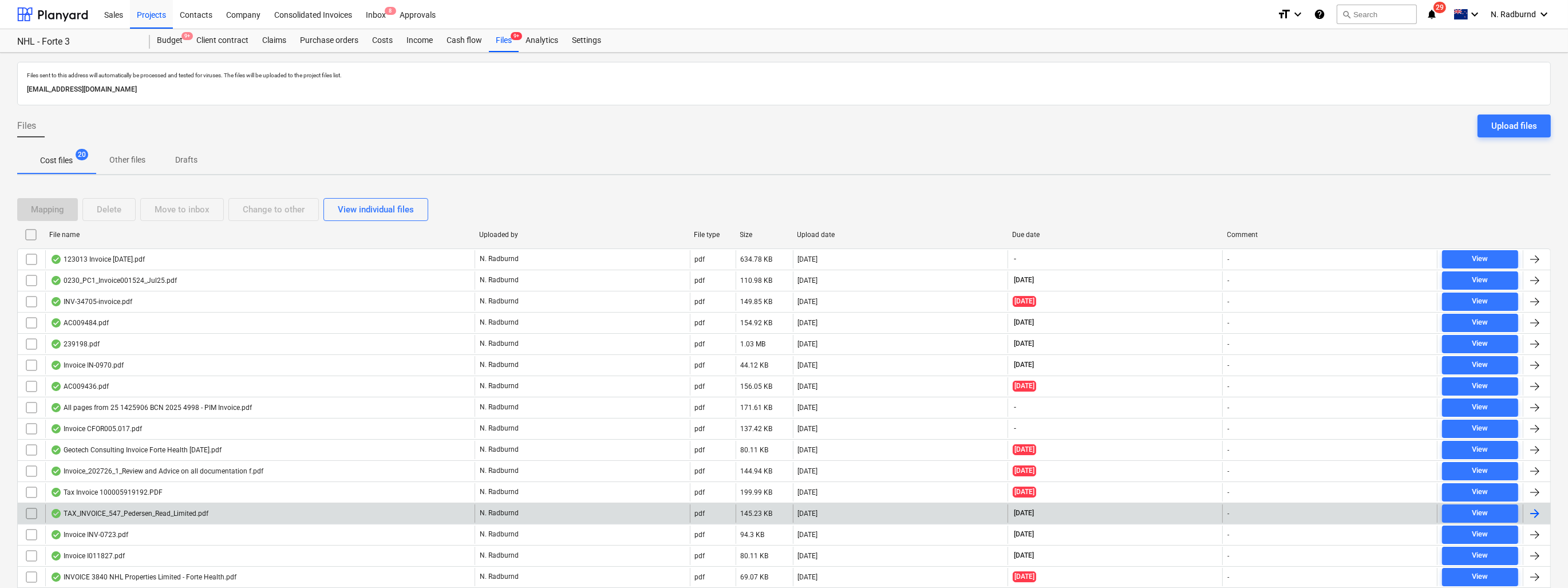
scroll to position [123, 0]
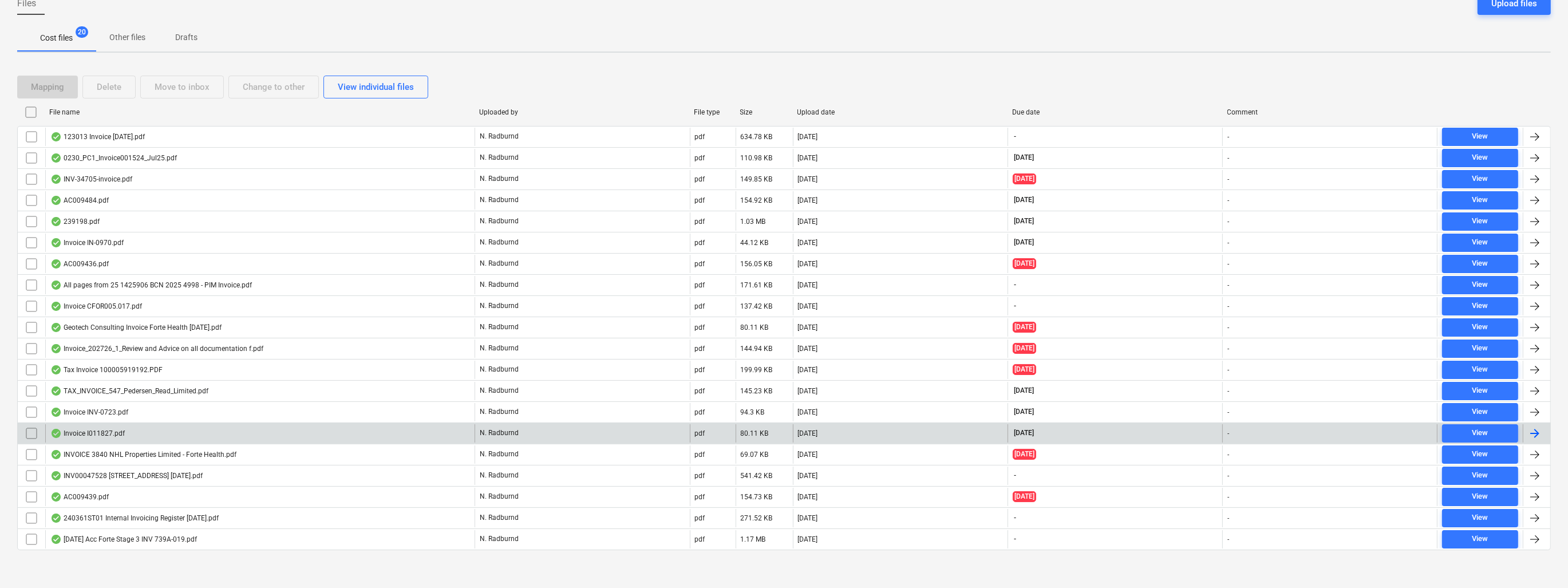
click at [109, 429] on div "Invoice I011827.pdf" at bounding box center [87, 434] width 75 height 9
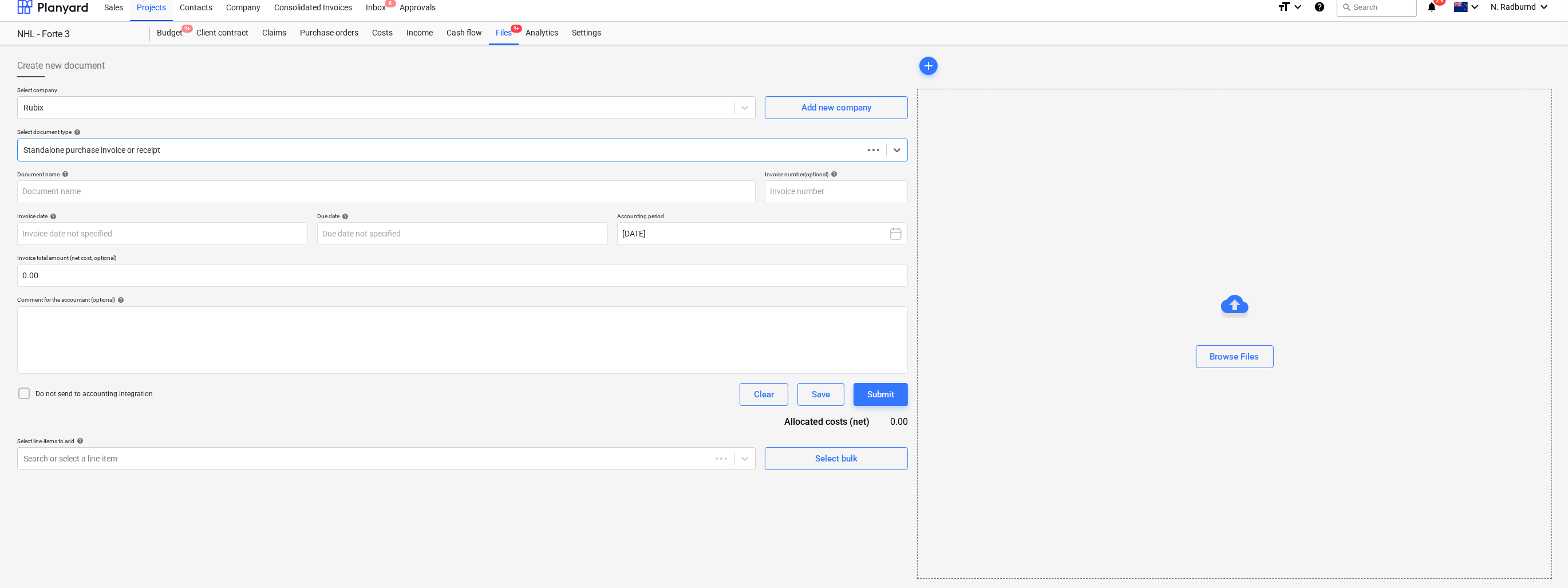
scroll to position [7, 0]
type input "1011827"
type input "[DATE]"
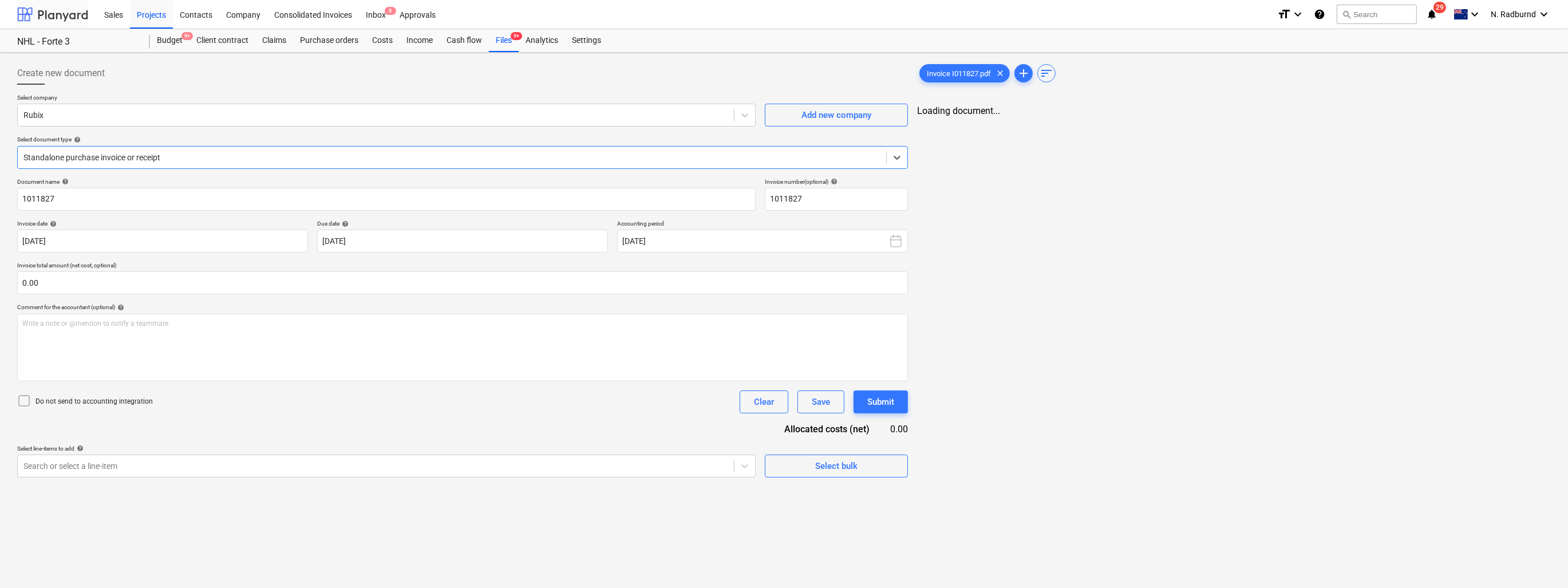
scroll to position [0, 0]
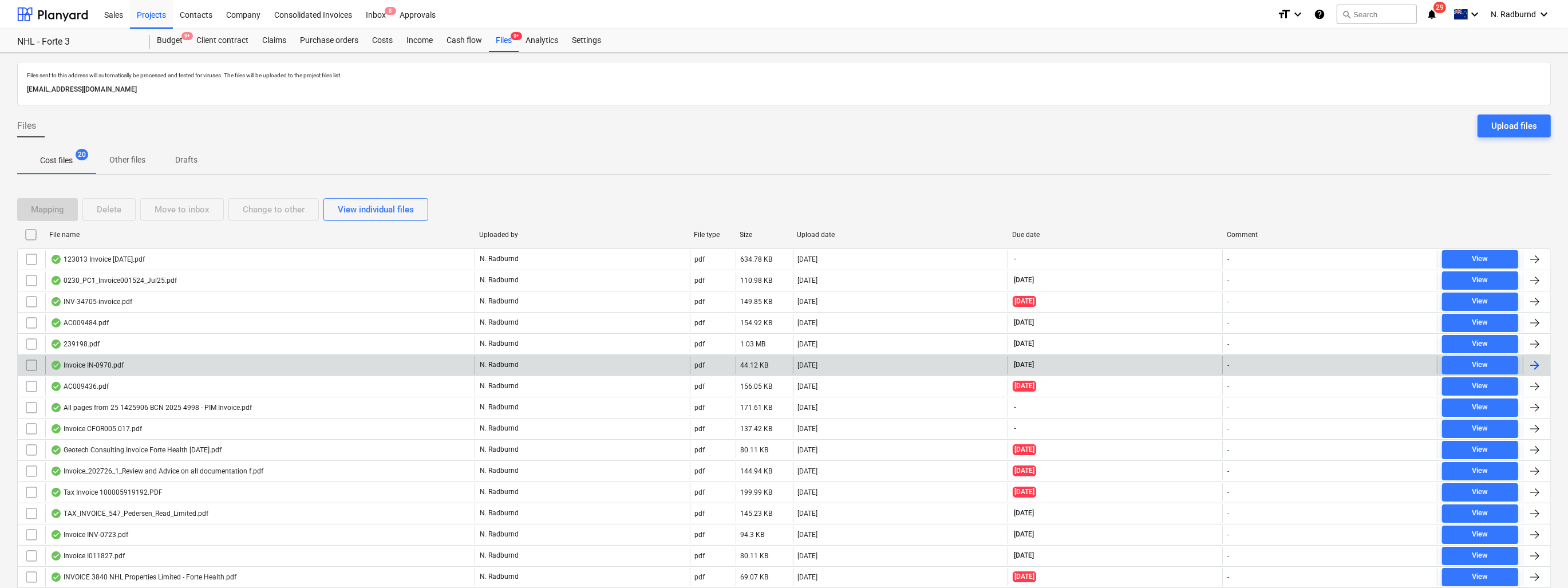
scroll to position [114, 0]
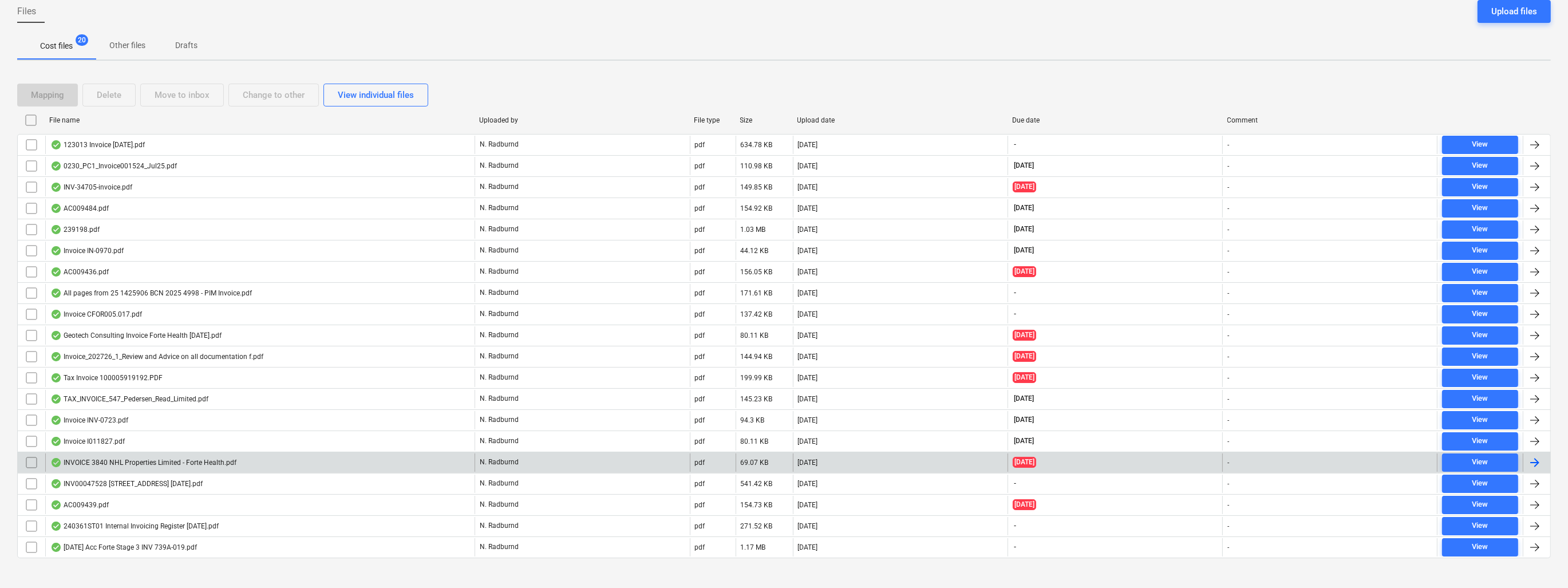
click at [176, 464] on div "INVOICE 3840 NHL Properties Limited - Forte Health.pdf" at bounding box center [143, 463] width 186 height 9
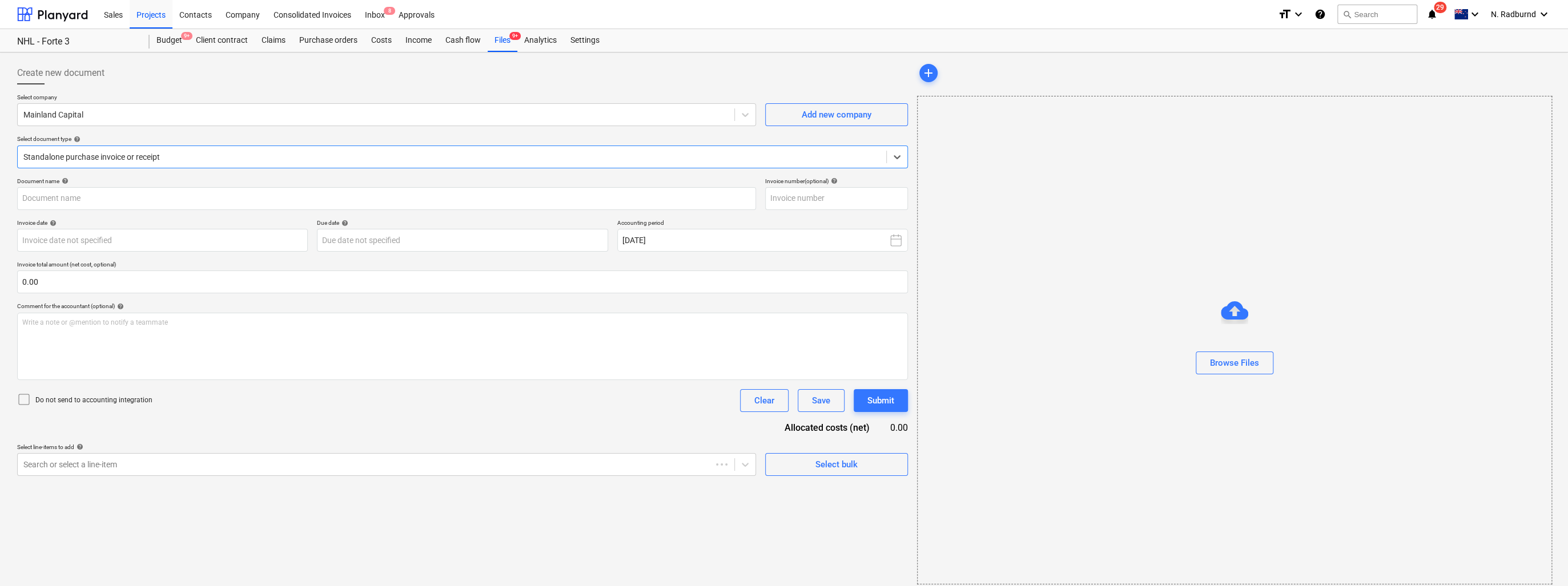
type input "3840"
type input "[DATE]"
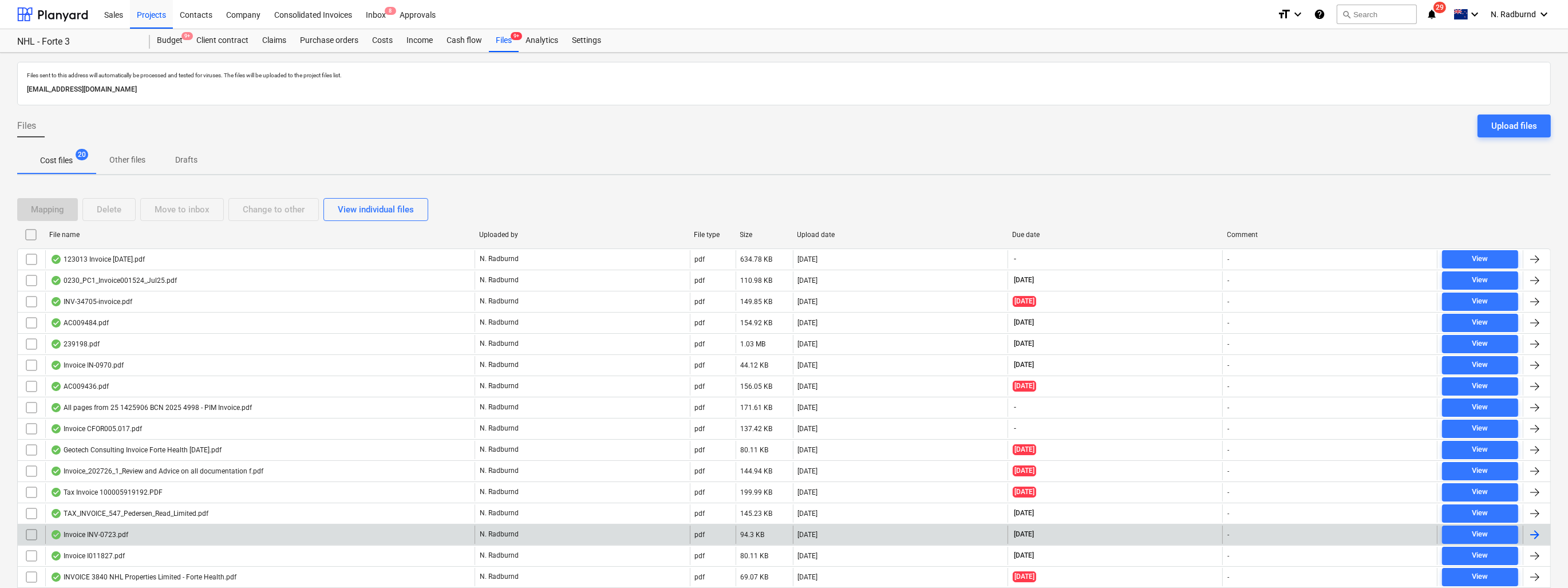
scroll to position [114, 0]
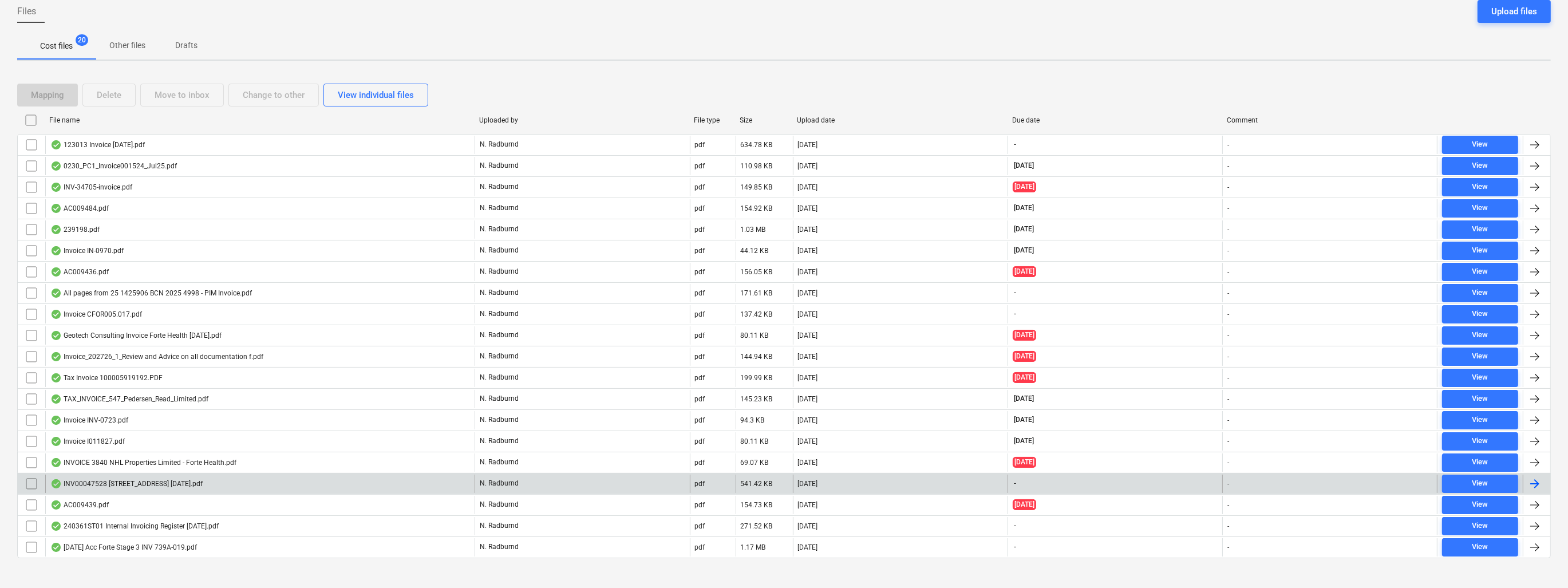
click at [186, 479] on div "INV00047528 [STREET_ADDRESS] [DATE].pdf" at bounding box center [127, 484] width 153 height 9
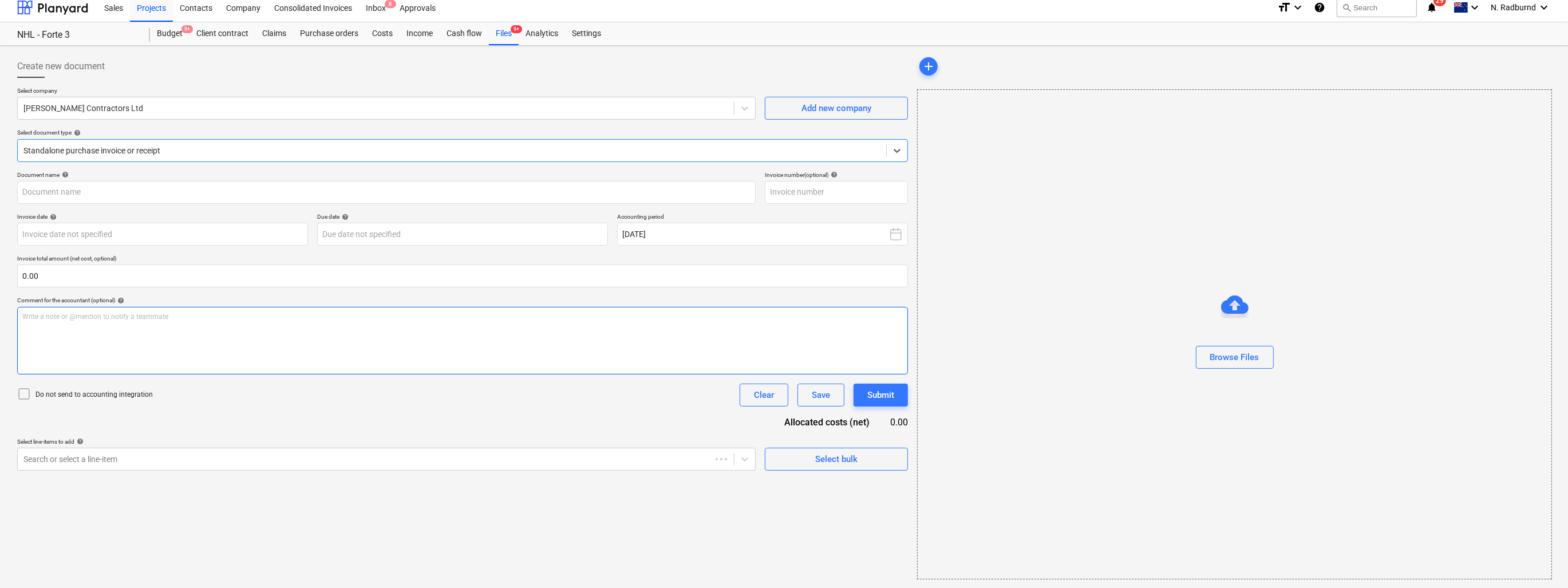
type input "00047528"
type input "[DATE]"
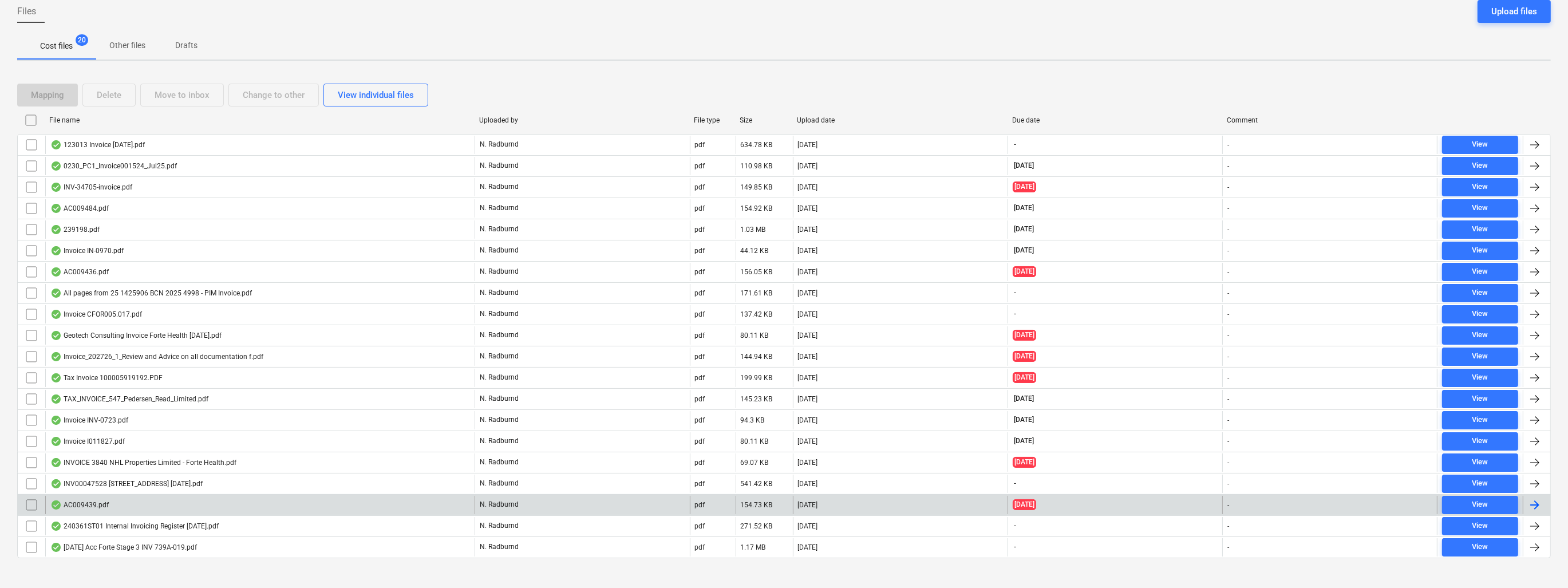
click at [90, 497] on div "AC009439.pdf" at bounding box center [80, 505] width 58 height 9
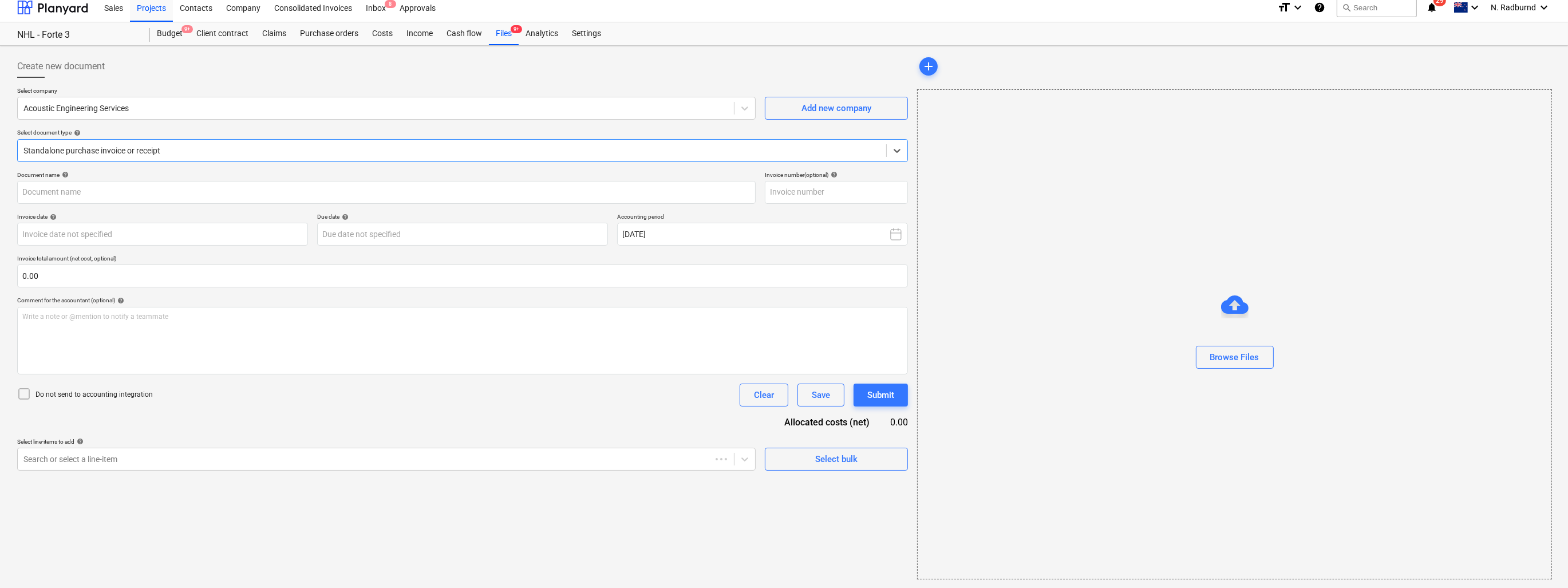
type input "AC009439"
type input "[DATE]"
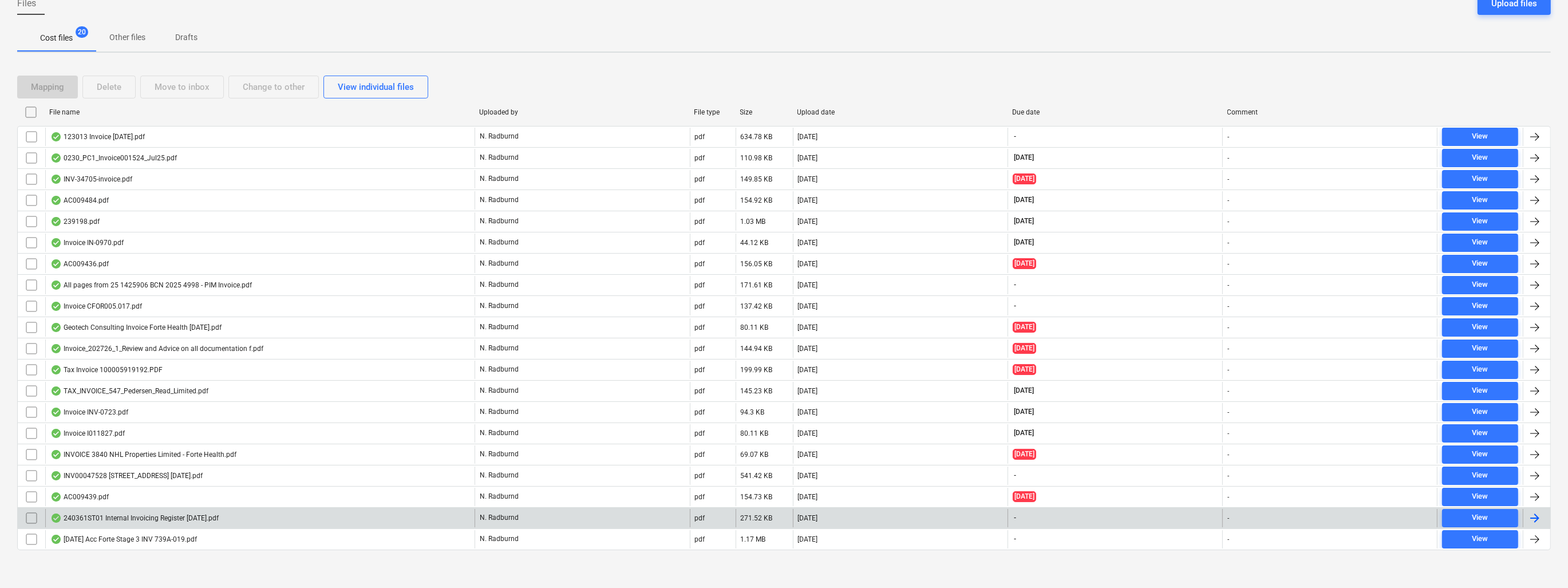
click at [176, 497] on div "240361ST01 Internal Invoicing Register [DATE].pdf" at bounding box center [135, 519] width 168 height 9
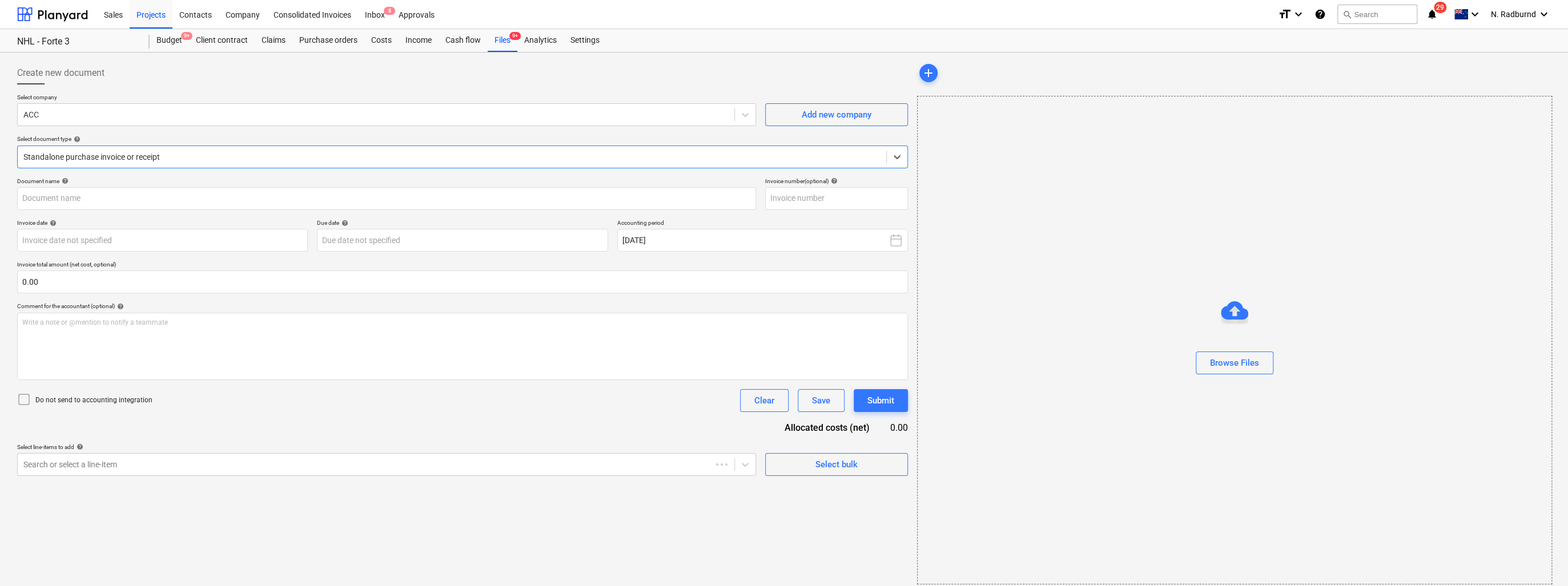
type input "240361ST01 Internal Invoicing Register [DATE].pdf"
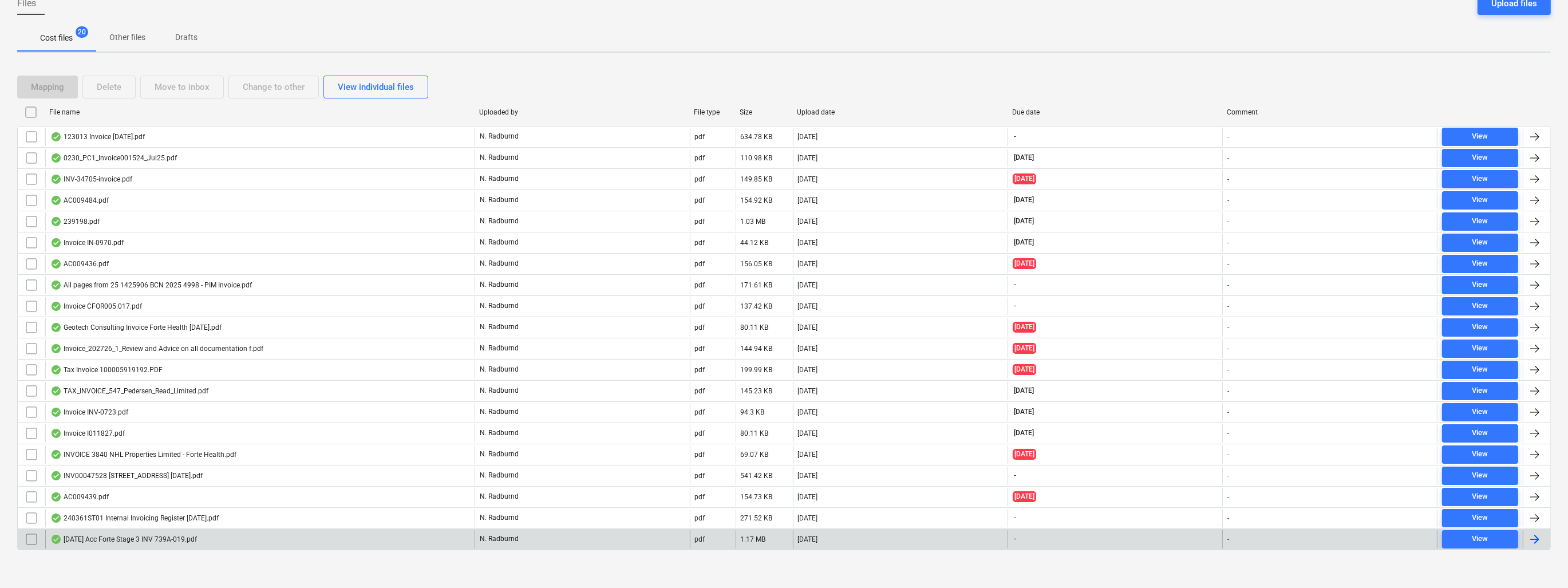
click at [150, 497] on div "[DATE] Acc Forte Stage 3 INV 739A-019.pdf" at bounding box center [124, 539] width 146 height 9
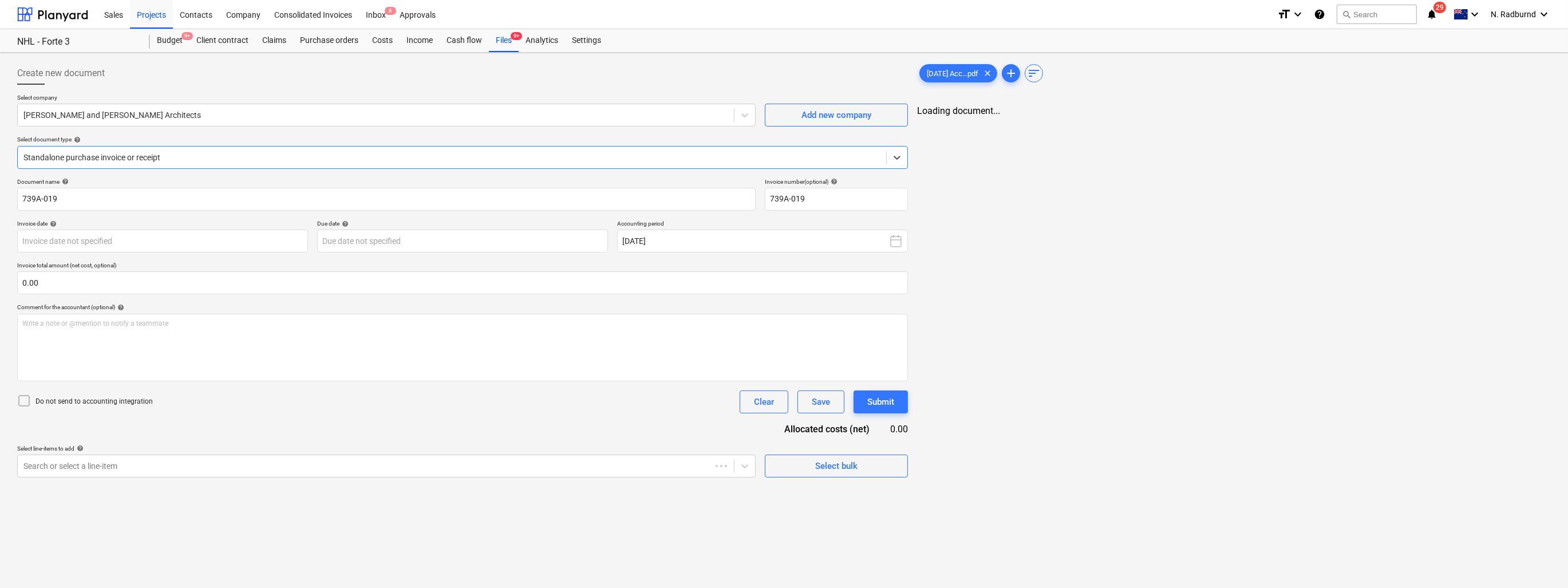
type input "739A-019"
